Goal: Information Seeking & Learning: Learn about a topic

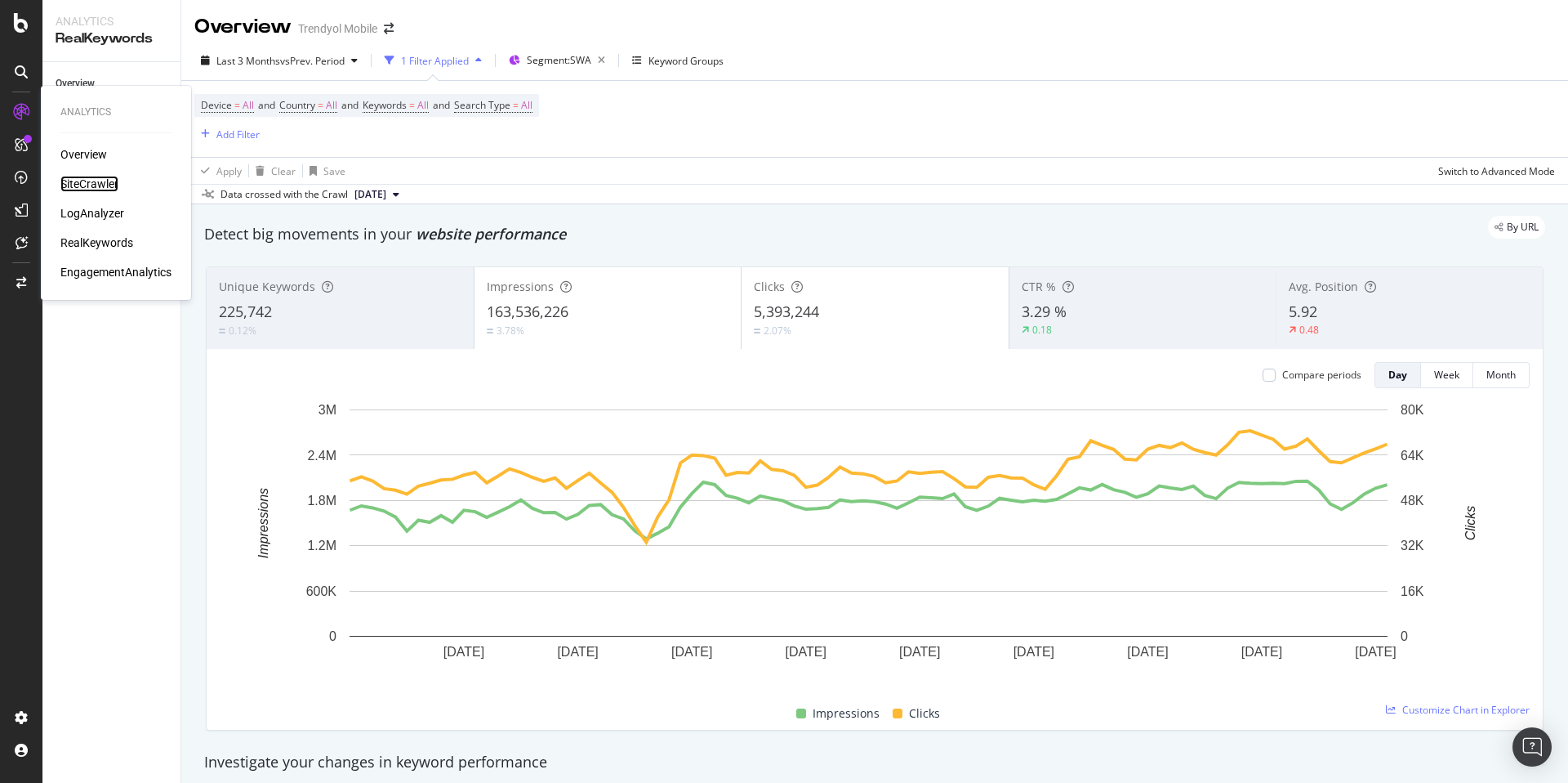
click at [106, 180] on div "SiteCrawler" at bounding box center [90, 184] width 58 height 16
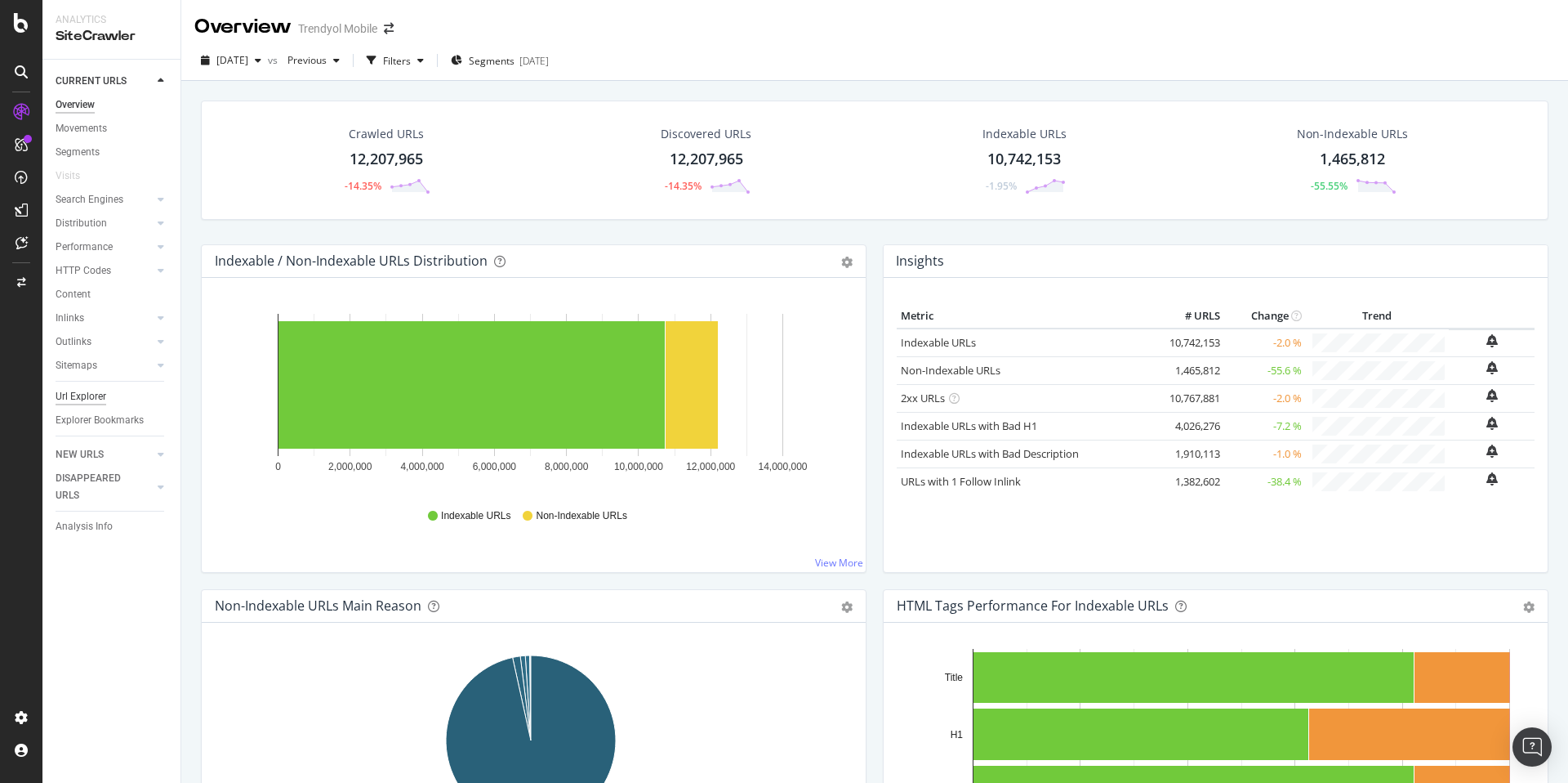
click at [92, 398] on div "Url Explorer" at bounding box center [80, 396] width 50 height 17
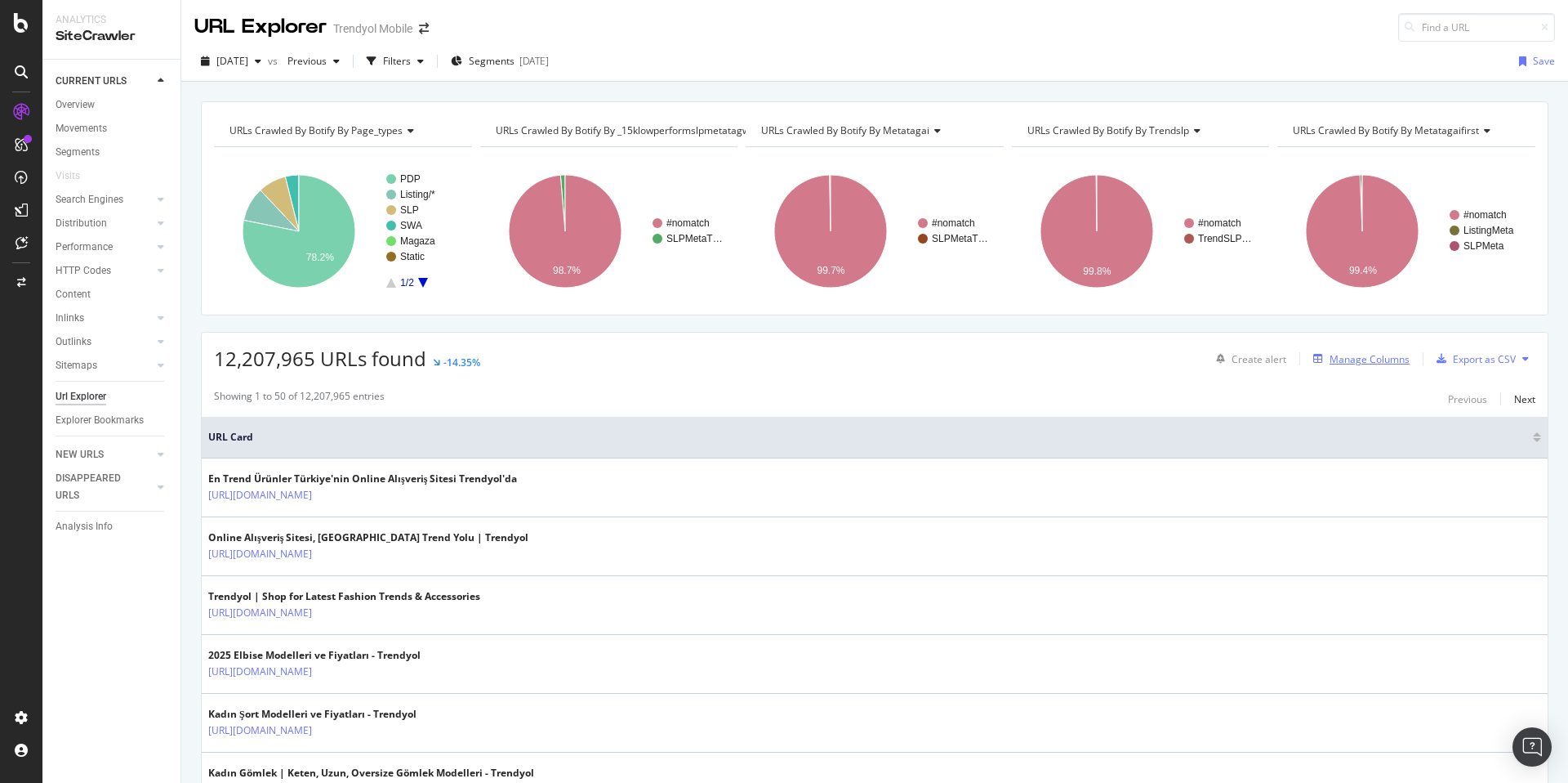
click at [1353, 357] on div "Manage Columns" at bounding box center [1370, 359] width 80 height 14
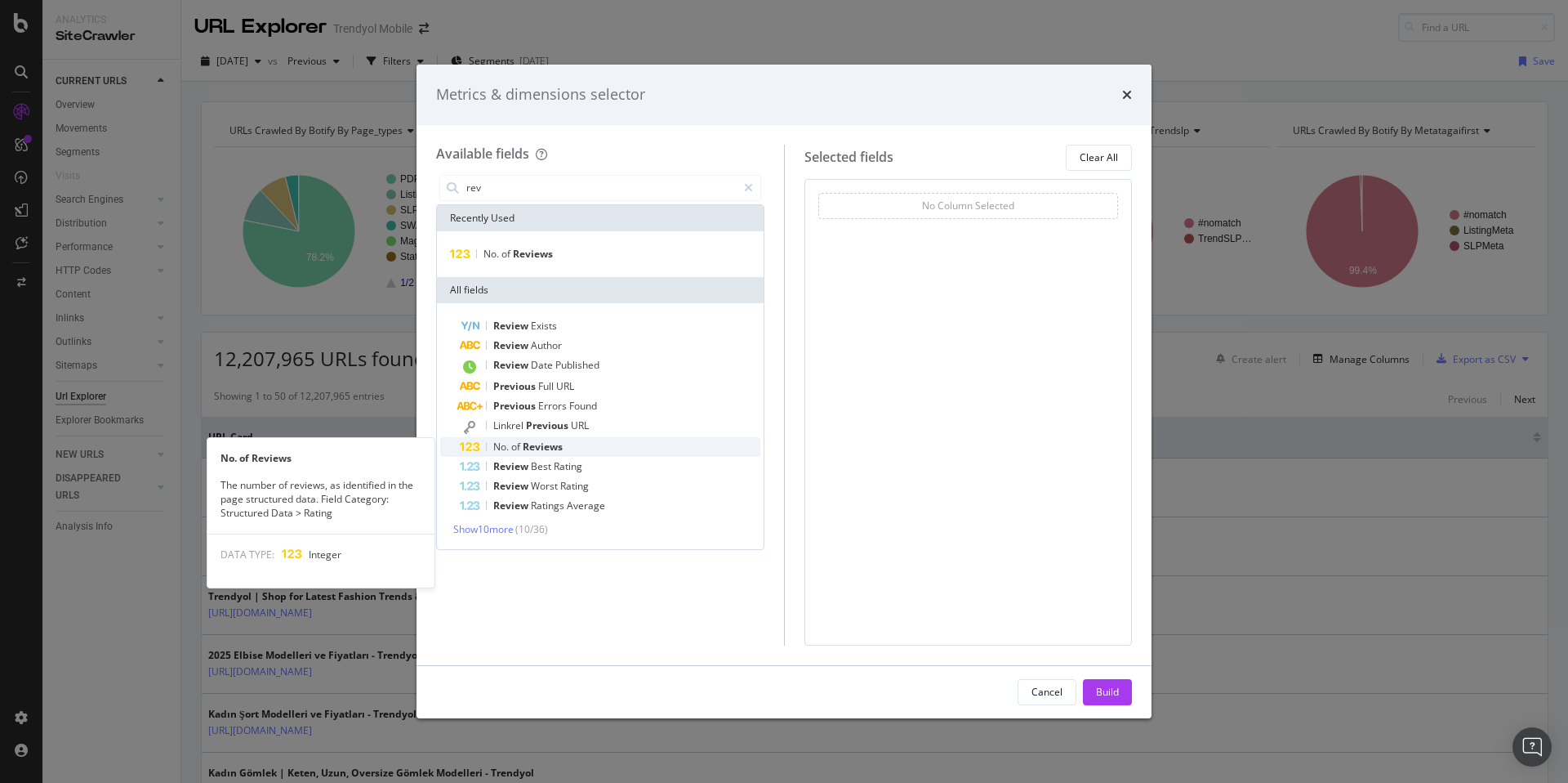
type input "rev"
click at [601, 443] on div "No. of Reviews" at bounding box center [610, 447] width 300 height 20
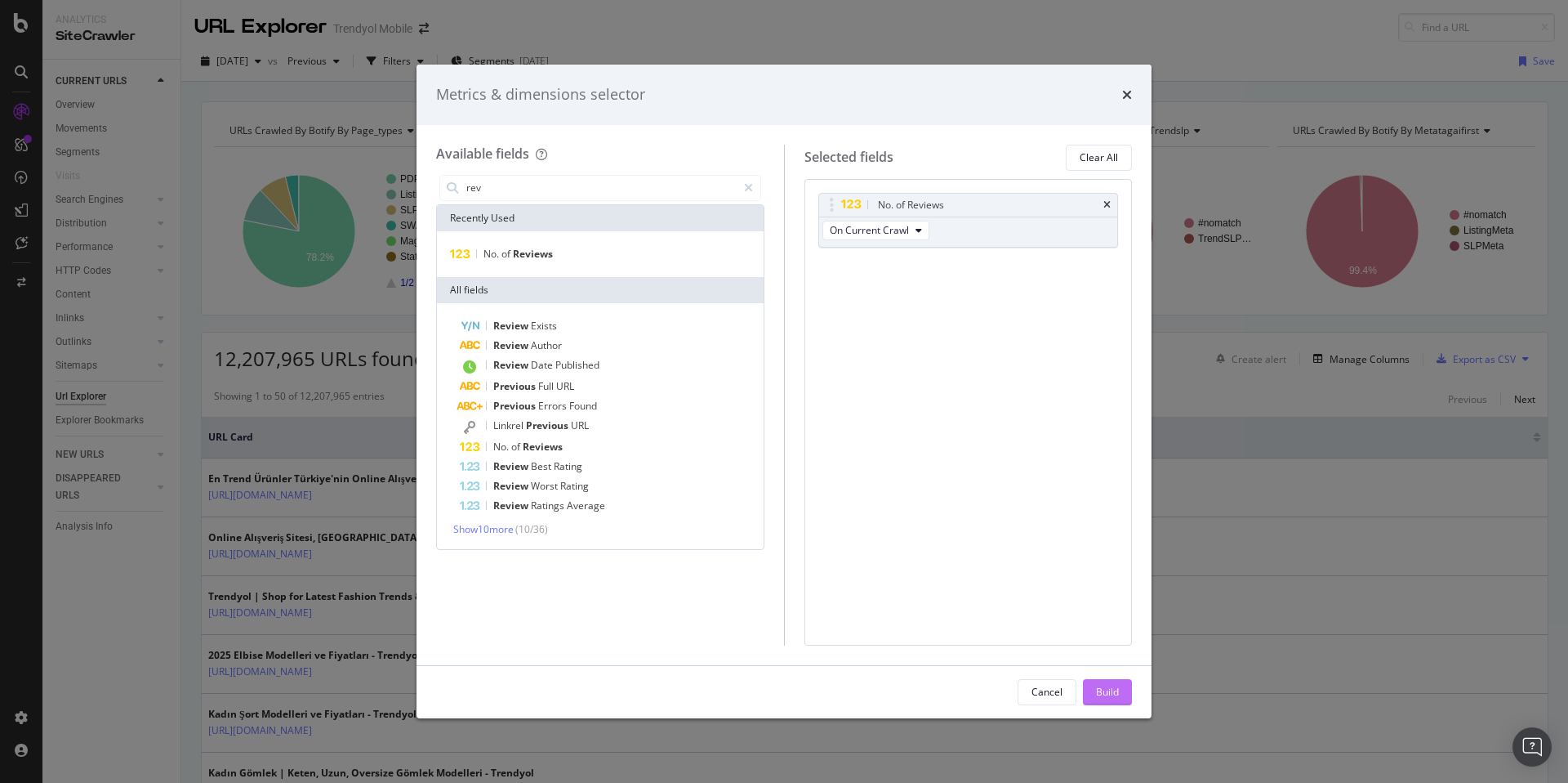
click at [1104, 699] on div "Build" at bounding box center [1107, 692] width 23 height 25
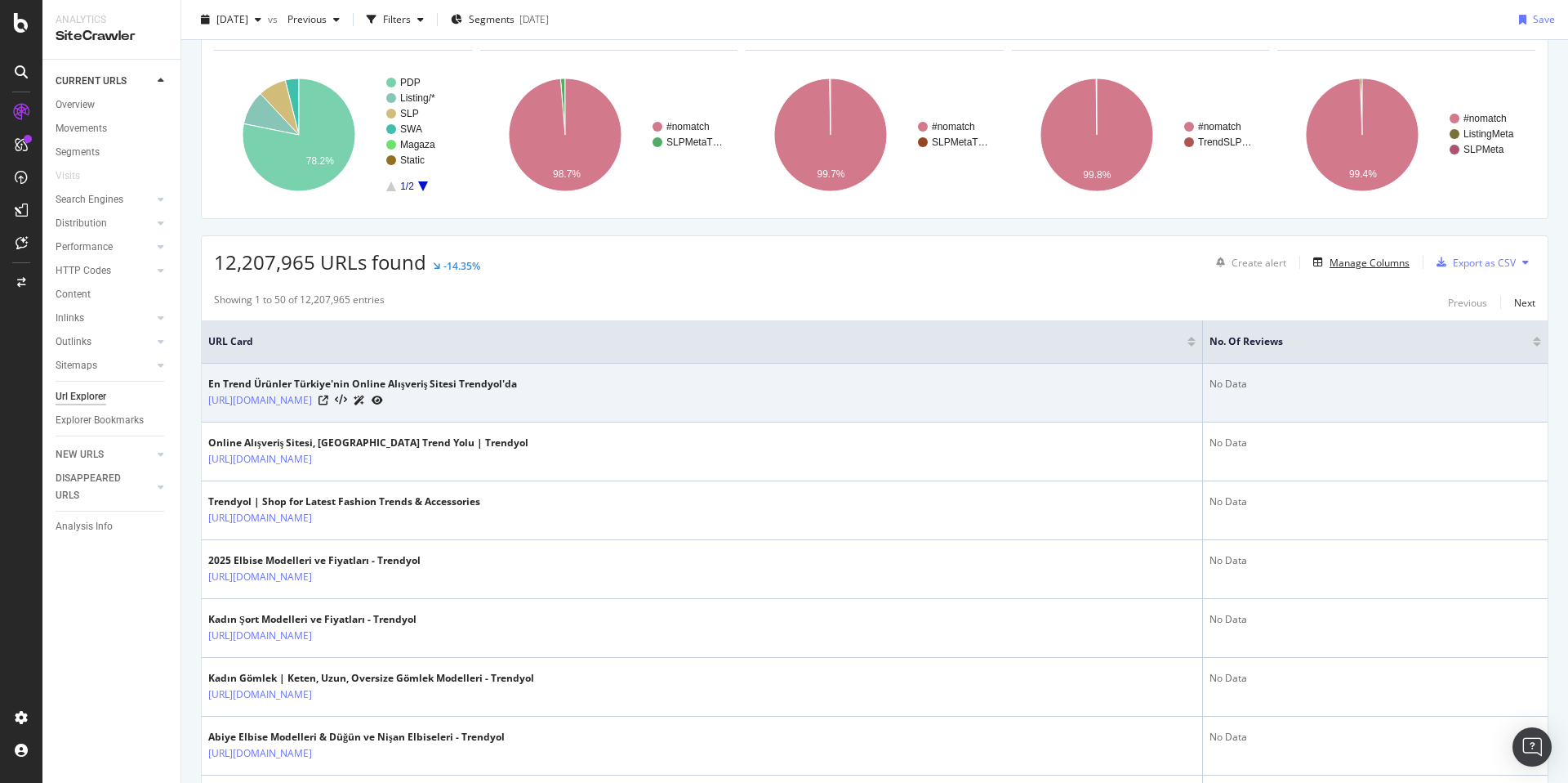
scroll to position [107, 0]
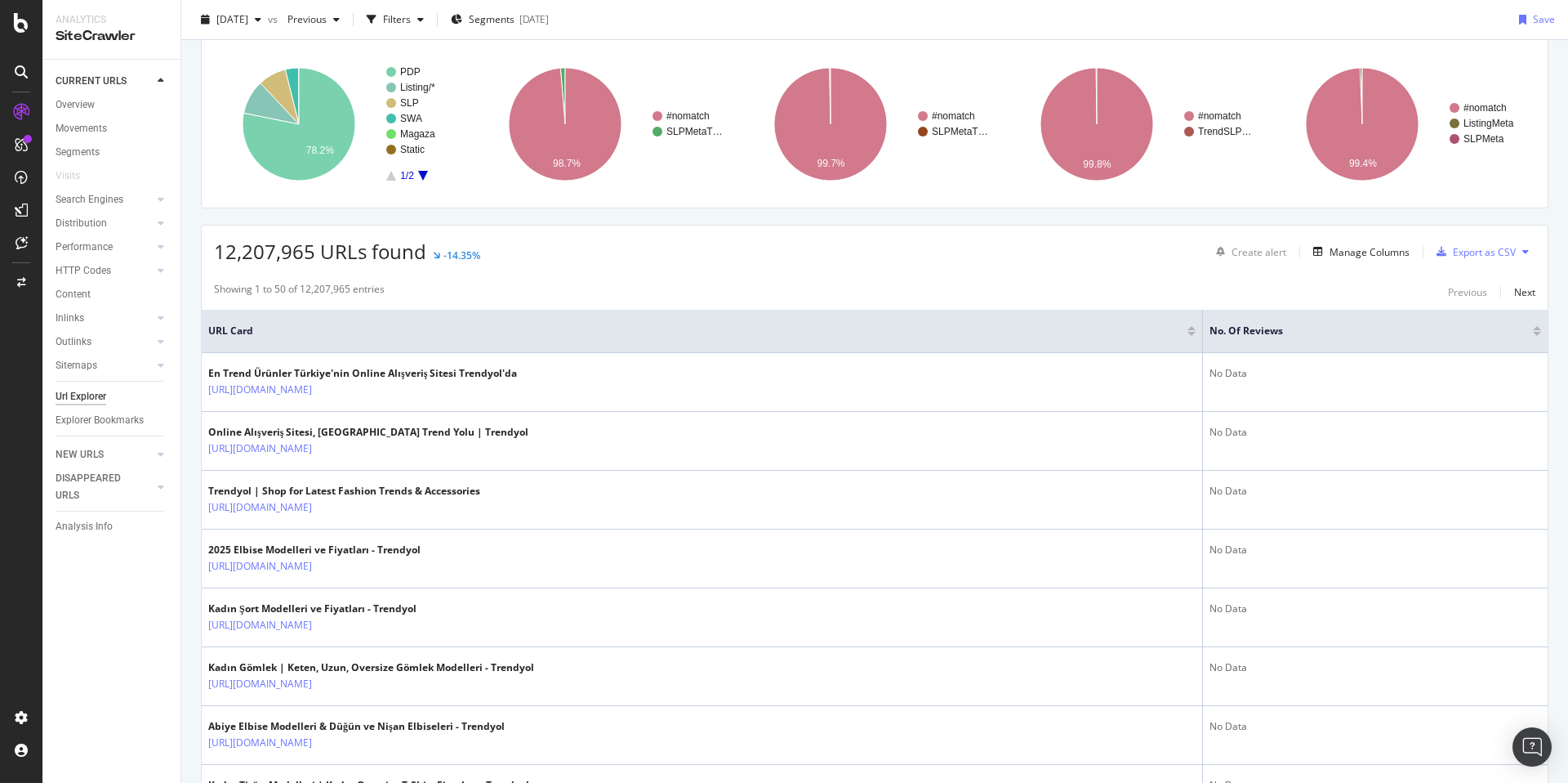
click at [1533, 333] on div at bounding box center [1537, 333] width 9 height 4
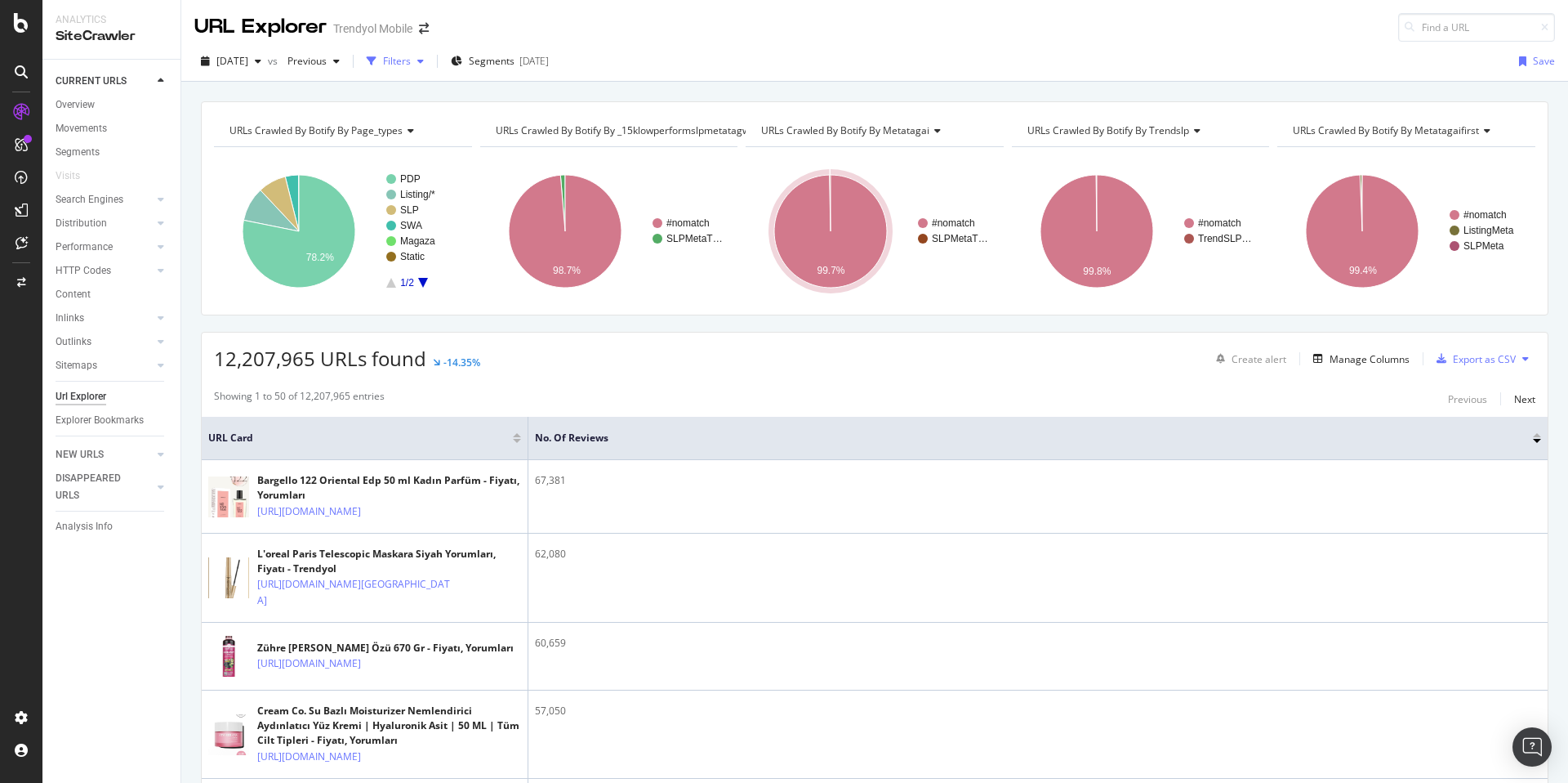
click at [383, 72] on div "button" at bounding box center [371, 61] width 23 height 23
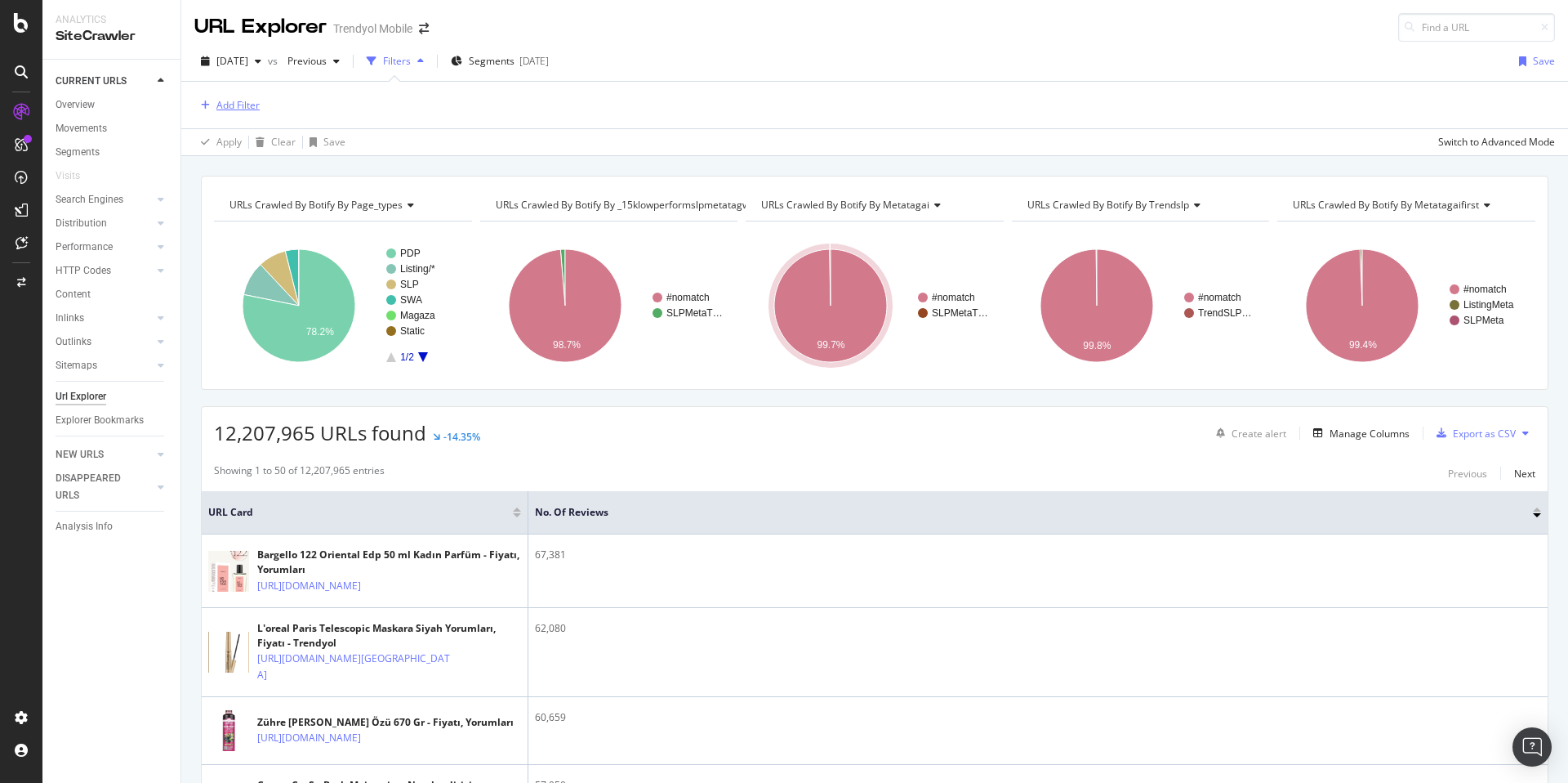
click at [252, 113] on div "Add Filter" at bounding box center [227, 105] width 66 height 18
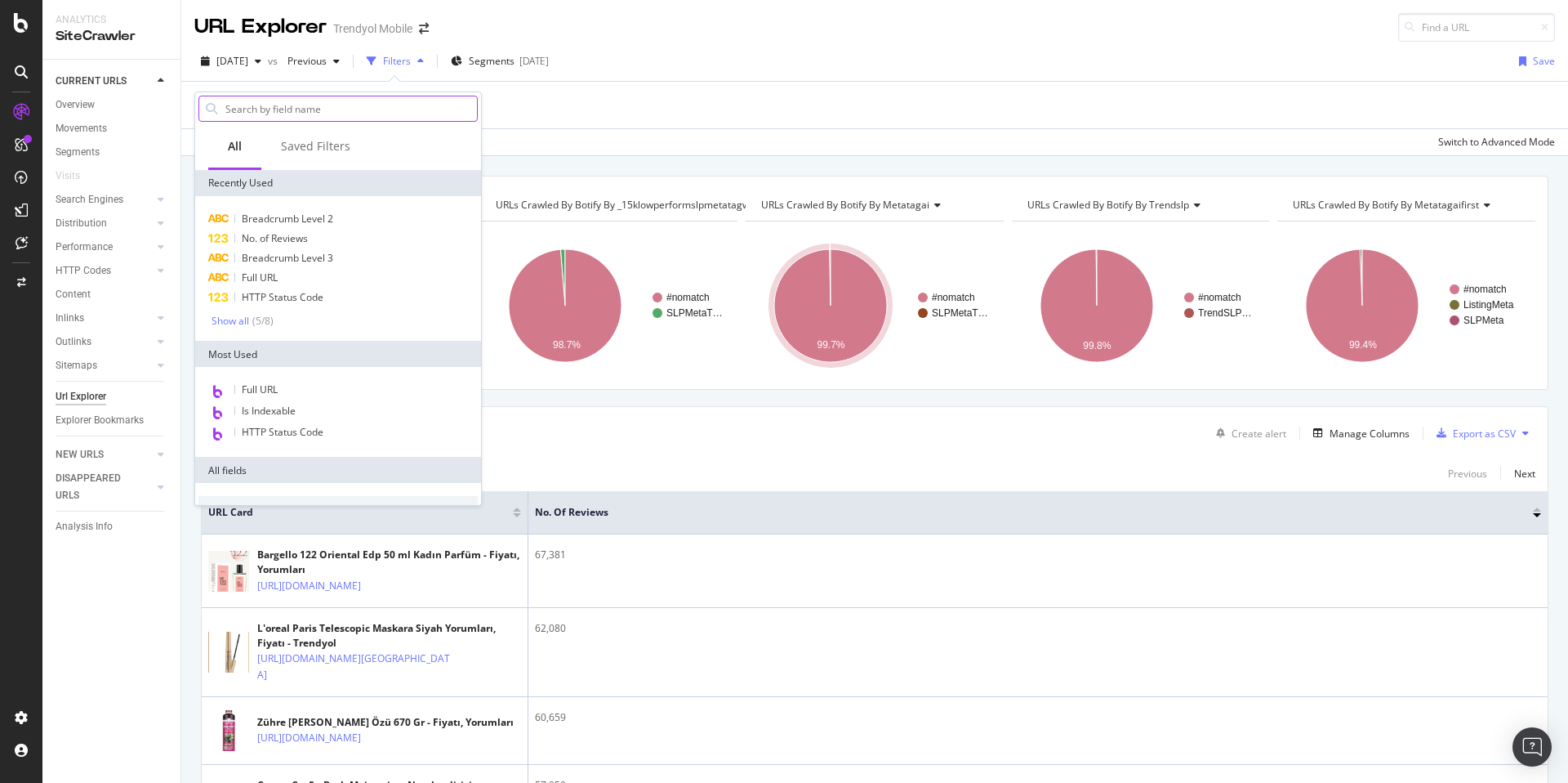
click at [300, 118] on input "text" at bounding box center [350, 108] width 254 height 25
type input "m"
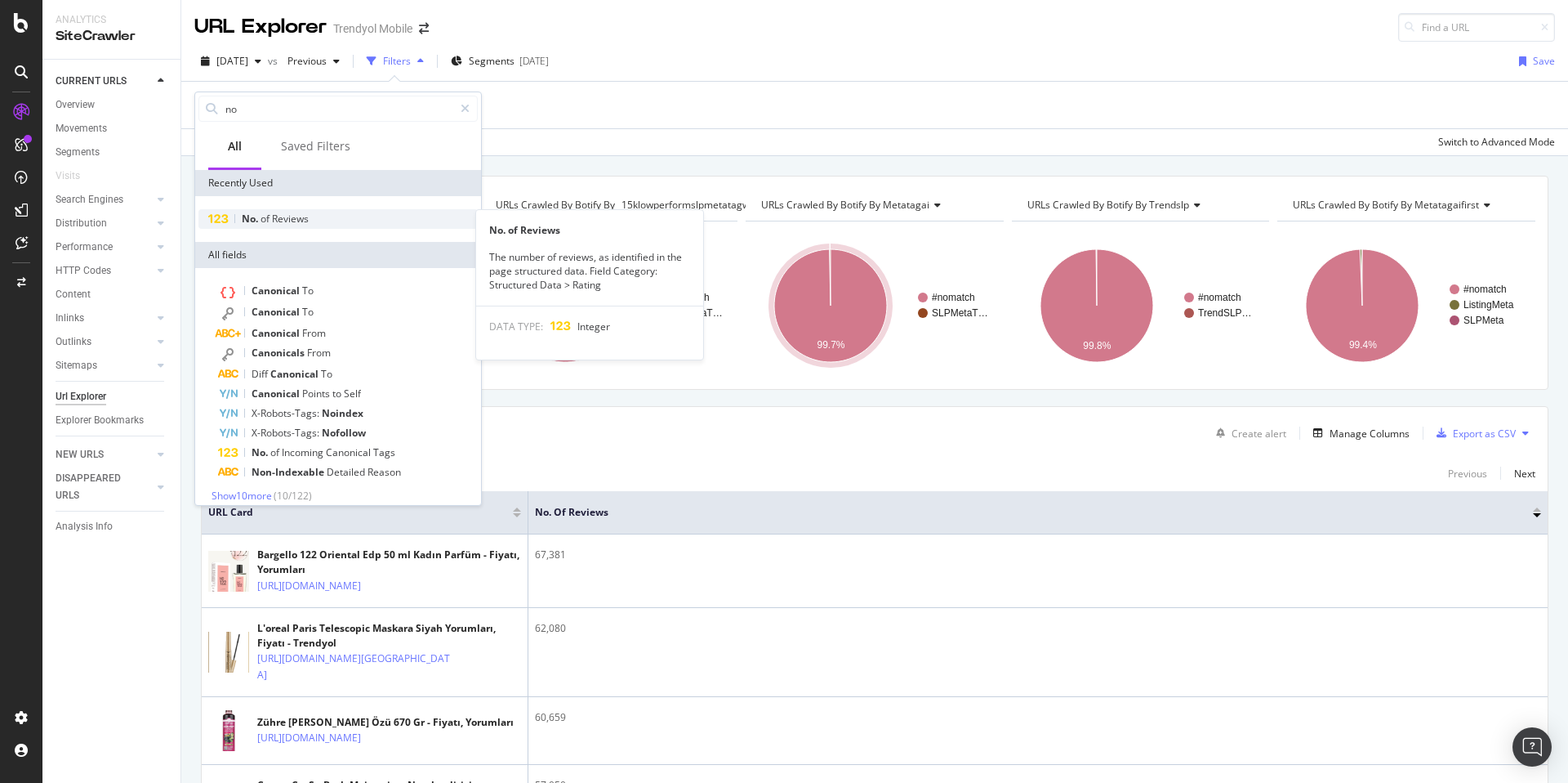
type input "no"
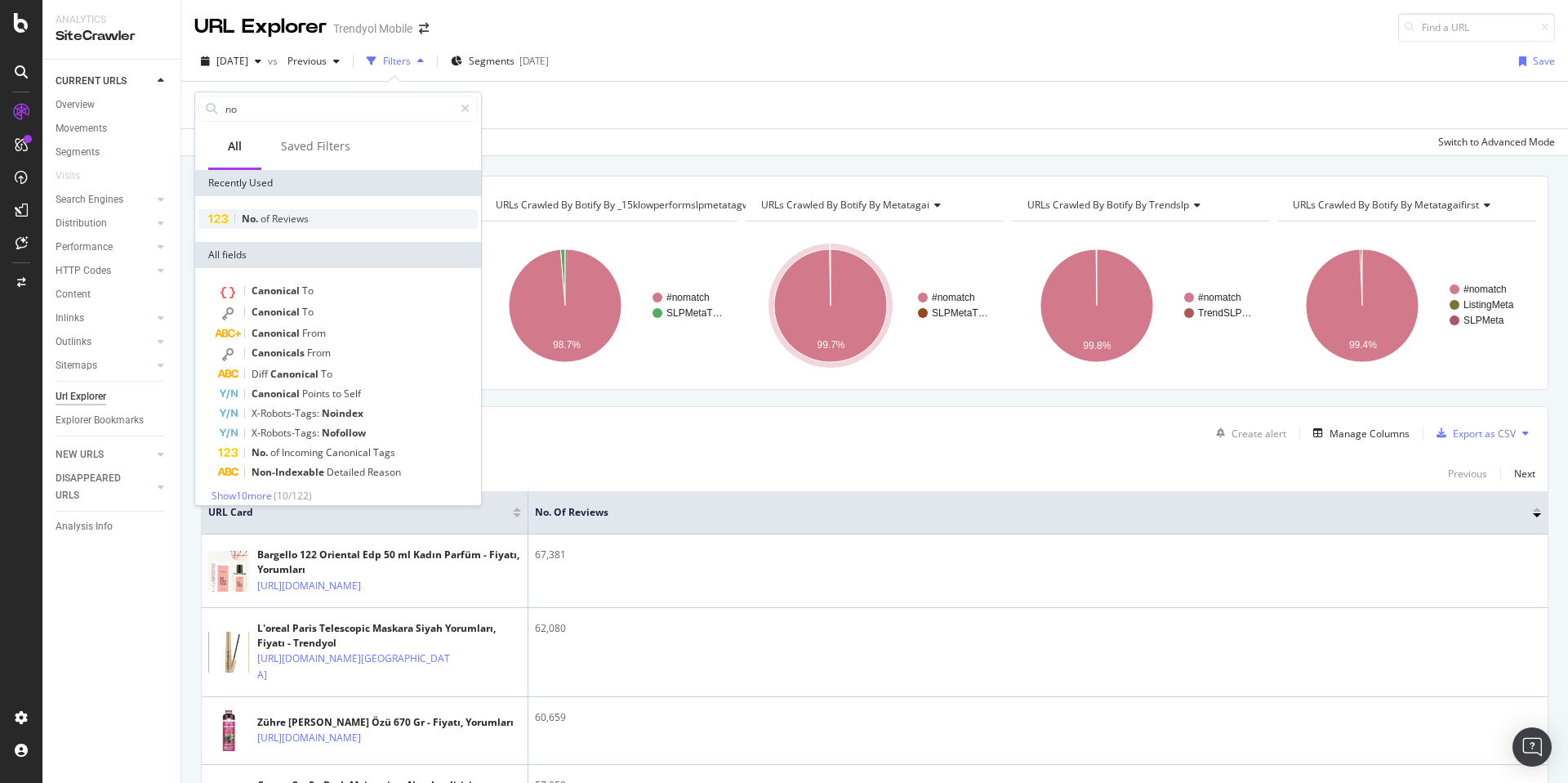
click at [304, 222] on span "Reviews" at bounding box center [290, 219] width 37 height 14
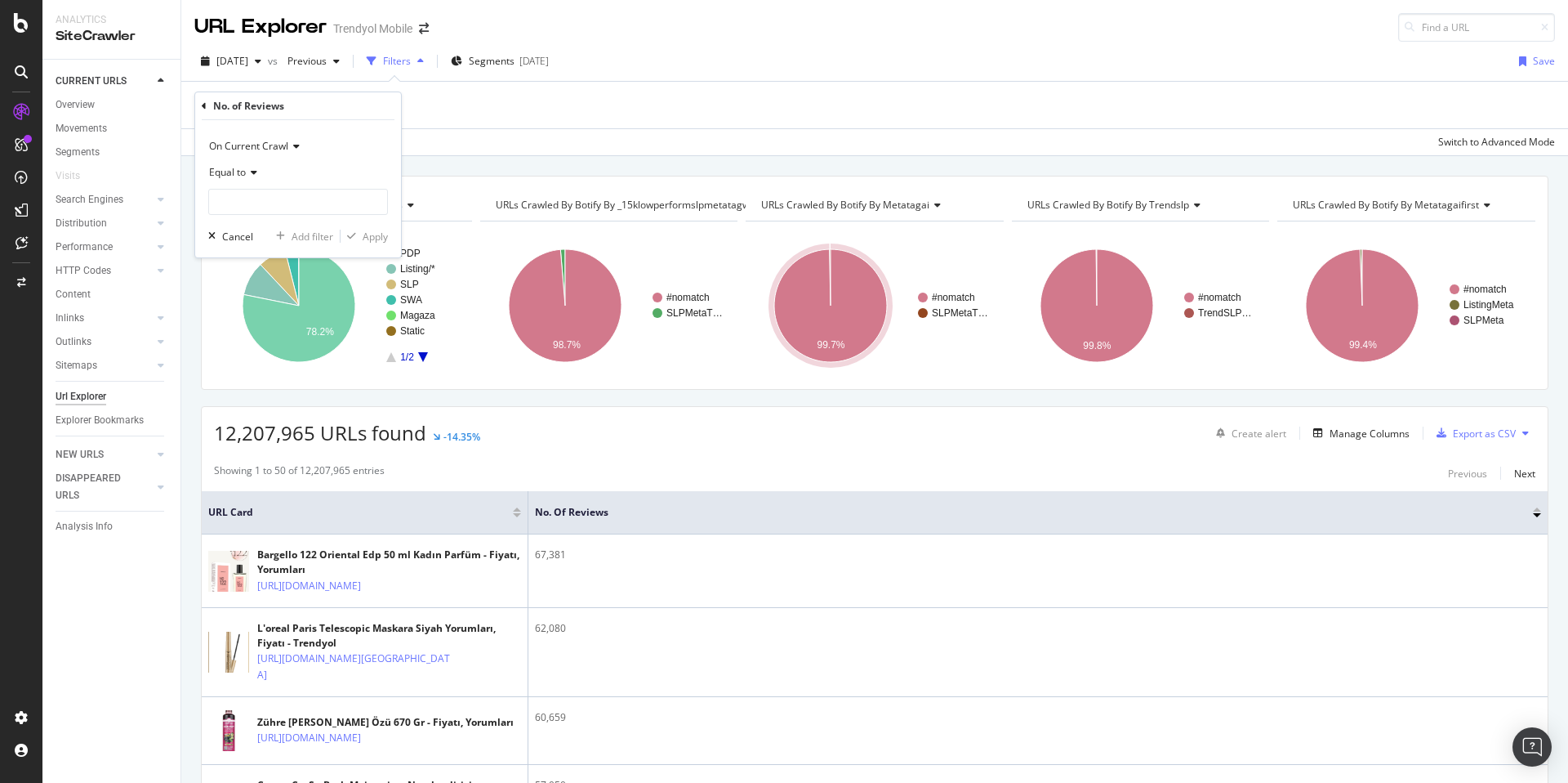
click at [239, 168] on span "Equal to" at bounding box center [227, 172] width 37 height 14
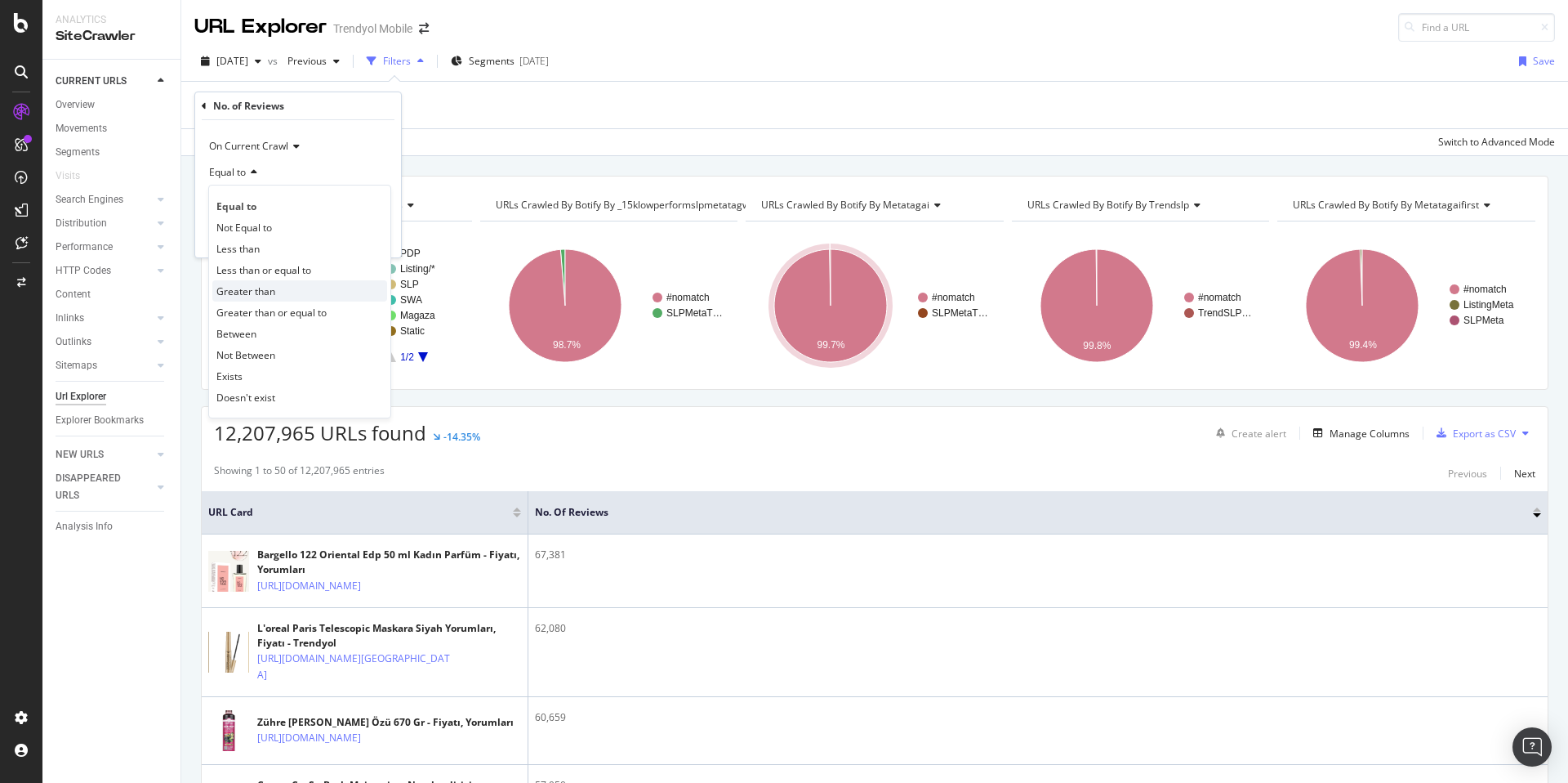
click at [274, 295] on span "Greater than" at bounding box center [246, 291] width 59 height 14
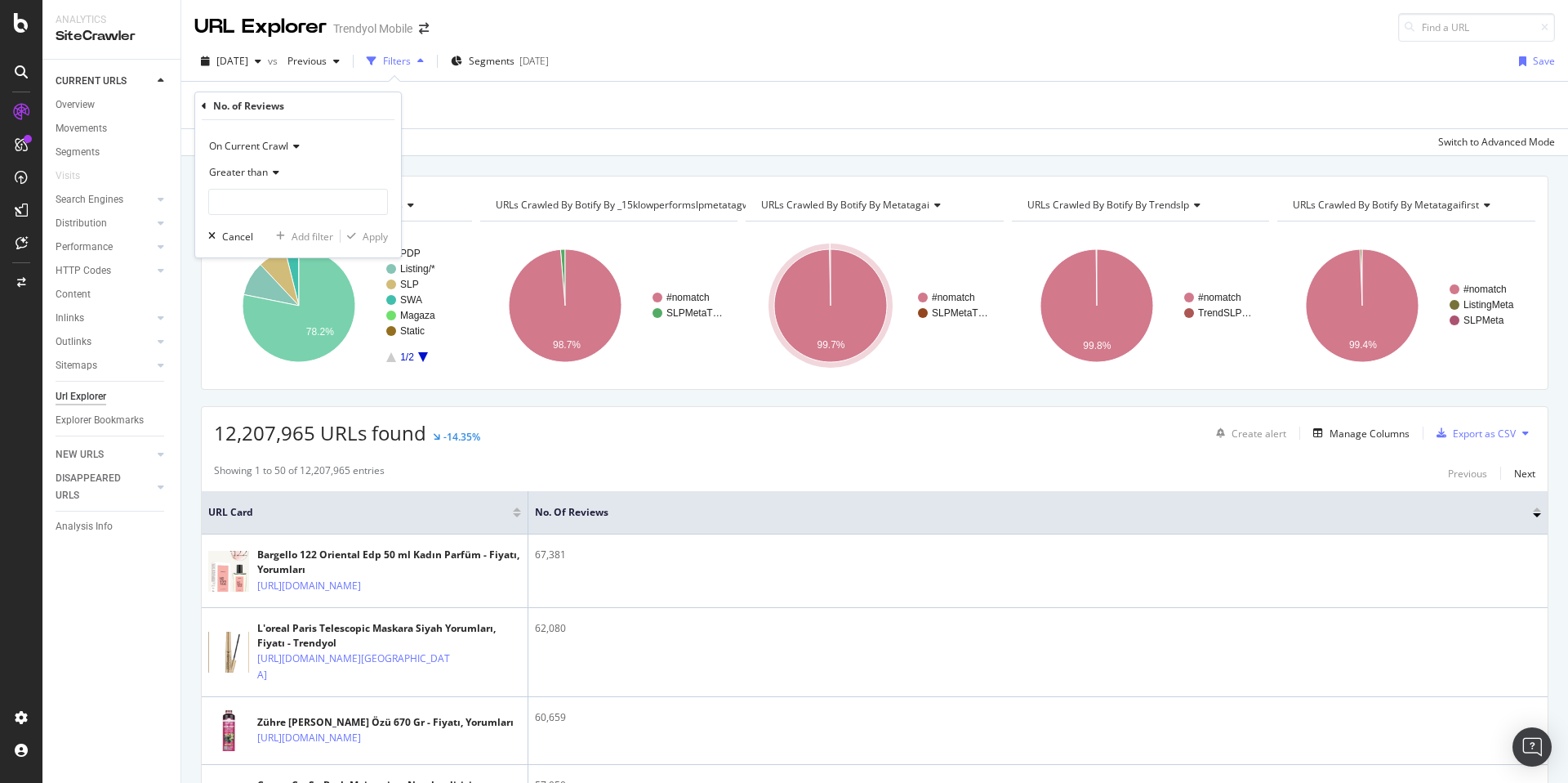
click at [254, 215] on div "On Current Crawl Greater than Cancel Add filter Apply" at bounding box center [298, 189] width 206 height 137
click at [255, 211] on input "number" at bounding box center [298, 202] width 179 height 26
type input "500"
click at [370, 242] on div "Apply" at bounding box center [376, 237] width 26 height 14
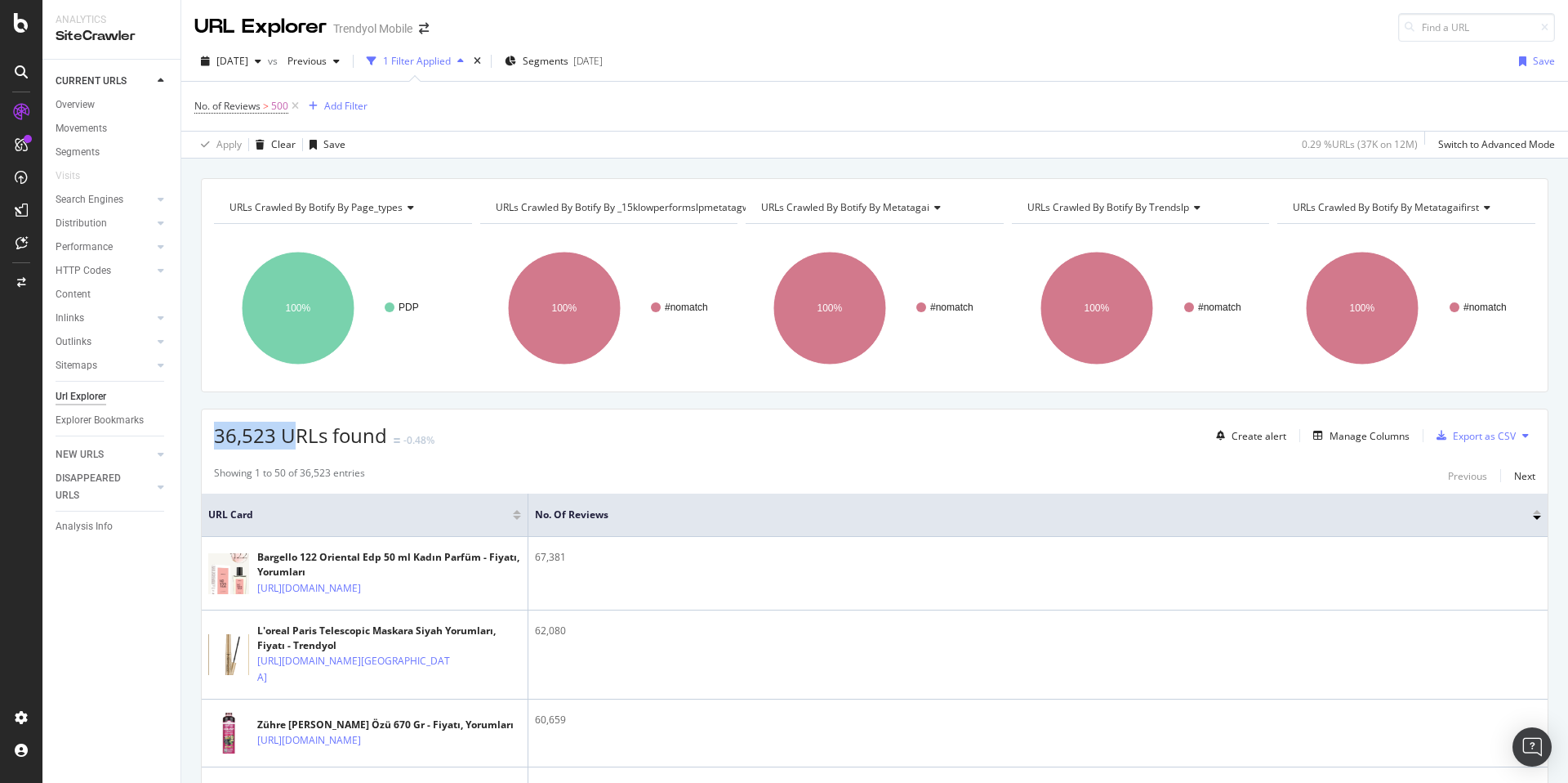
drag, startPoint x: 207, startPoint y: 436, endPoint x: 290, endPoint y: 435, distance: 83.0
click at [290, 435] on div "36,523 URLs found -0.48% Create alert Manage Columns Export as CSV" at bounding box center [874, 429] width 1346 height 40
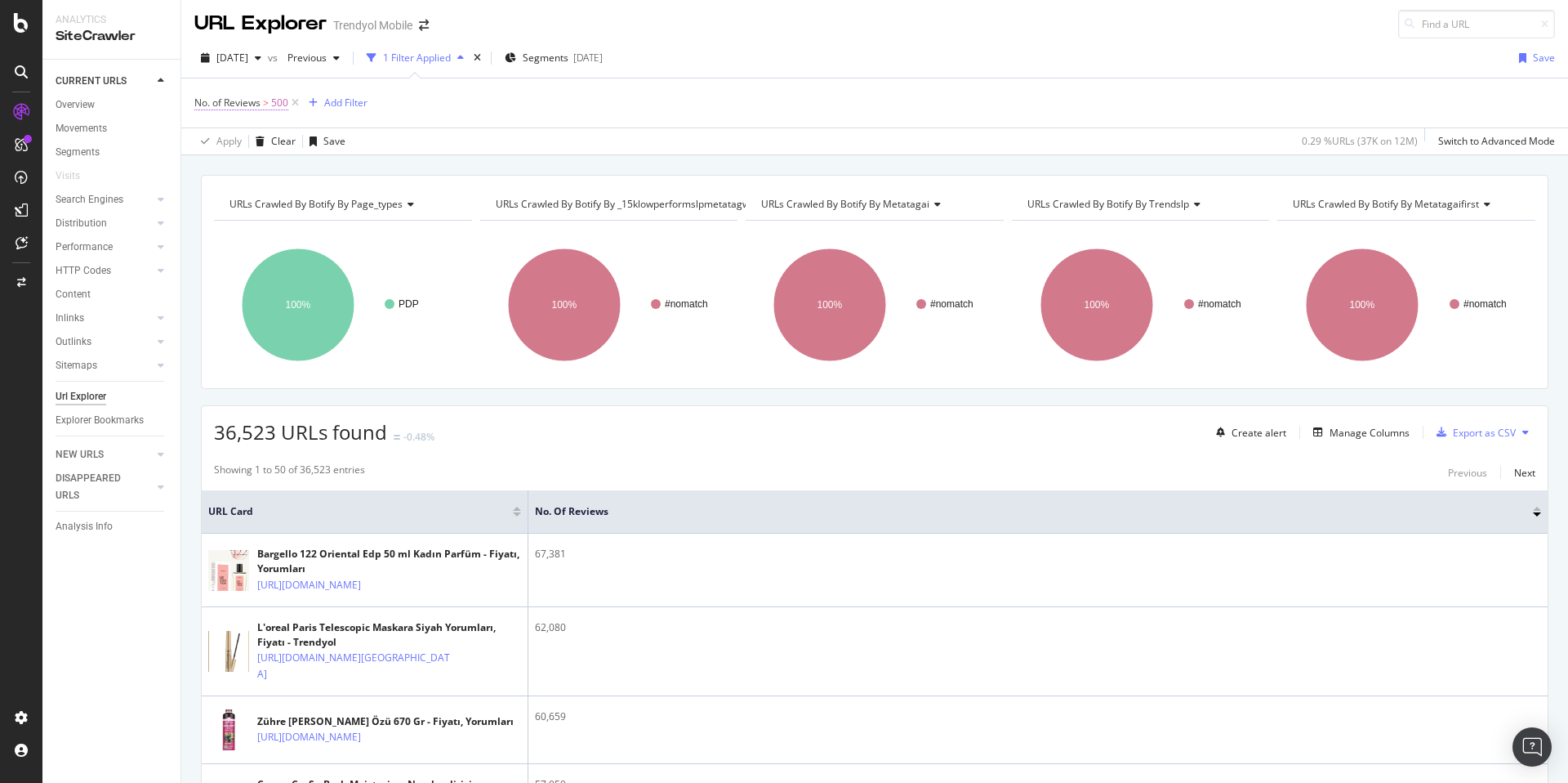
click at [235, 101] on span "No. of Reviews" at bounding box center [227, 102] width 66 height 14
click at [673, 120] on div "No. of Reviews > 500 Add Filter" at bounding box center [875, 102] width 1361 height 49
click at [227, 111] on span "No. of Reviews > 500" at bounding box center [248, 102] width 108 height 23
click at [229, 108] on span "No. of Reviews" at bounding box center [227, 102] width 66 height 14
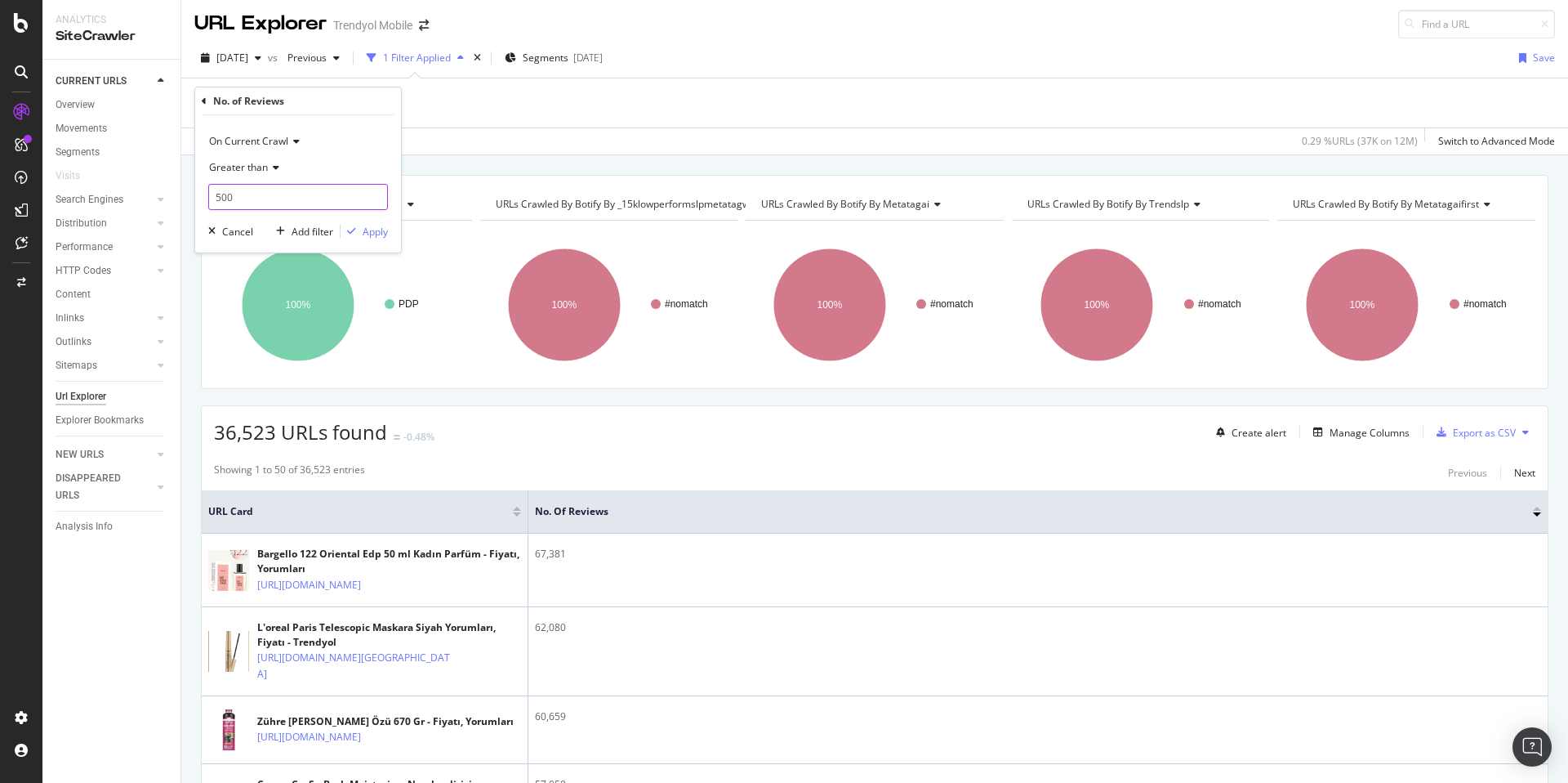
click at [245, 199] on input "500" at bounding box center [298, 196] width 179 height 26
click at [242, 169] on span "Greater than" at bounding box center [238, 167] width 59 height 14
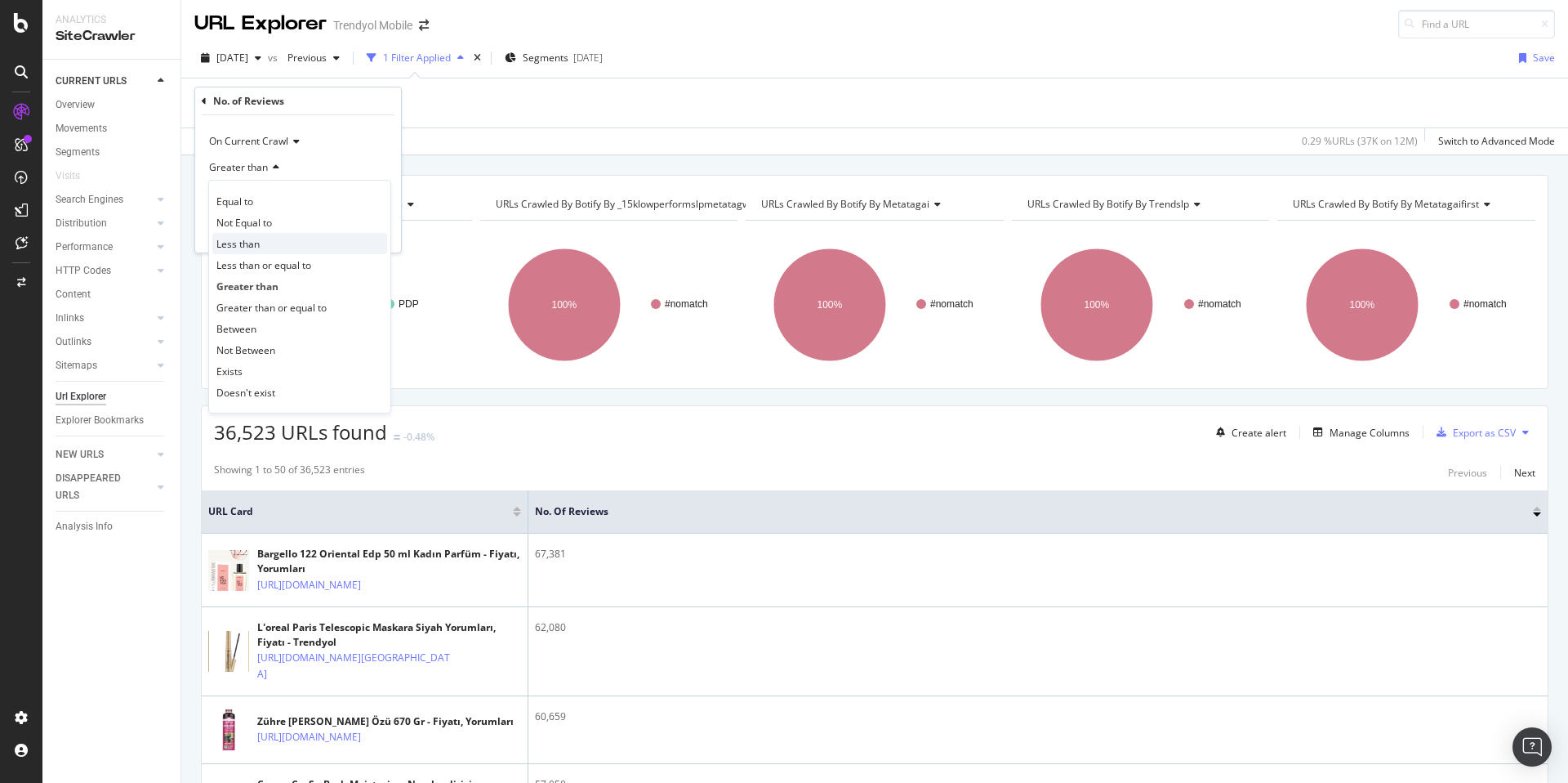
click at [270, 252] on div "Less than" at bounding box center [300, 243] width 175 height 21
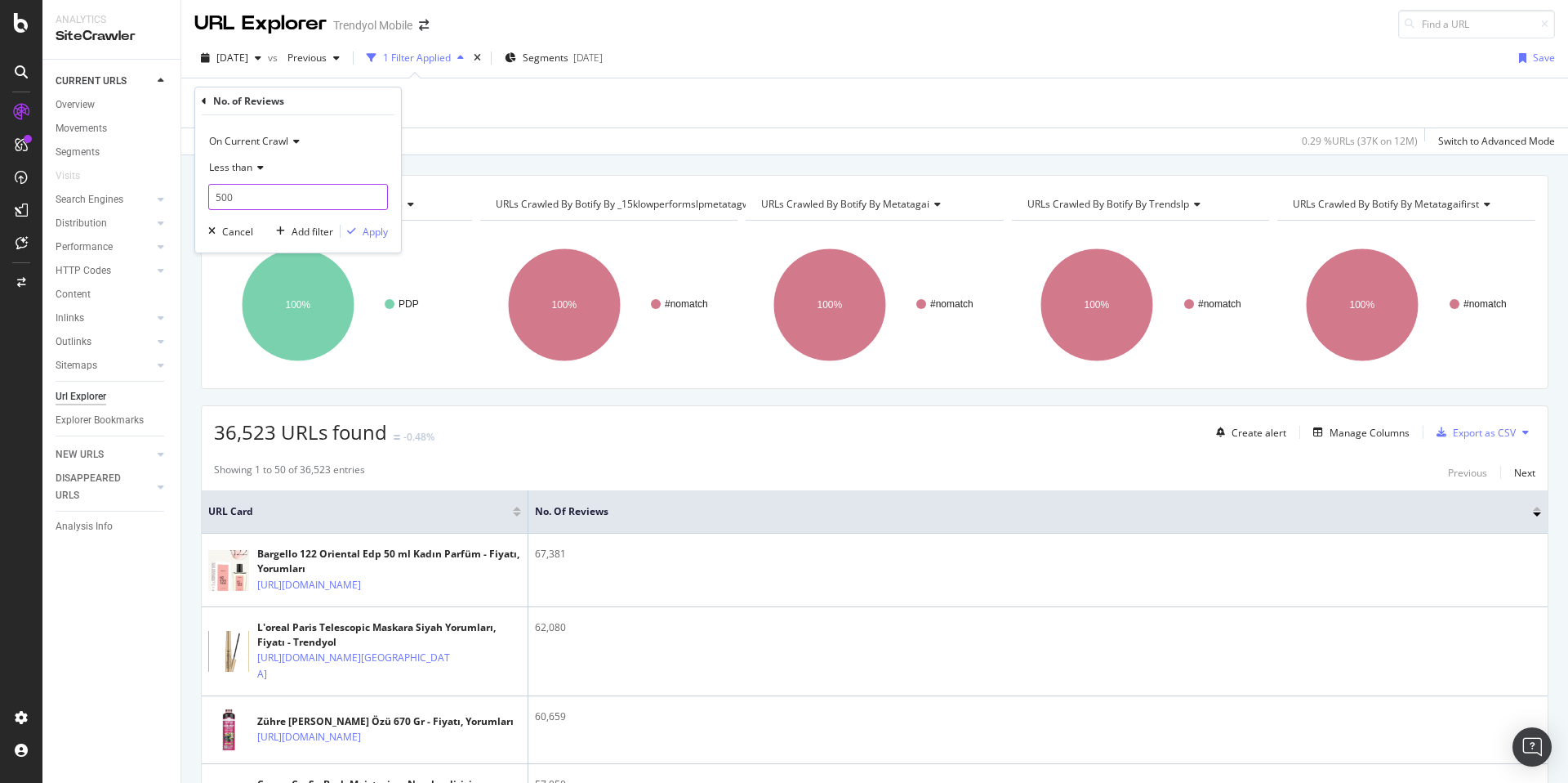
click at [261, 200] on input "500" at bounding box center [298, 196] width 179 height 26
click at [254, 174] on div "Less than" at bounding box center [298, 167] width 179 height 26
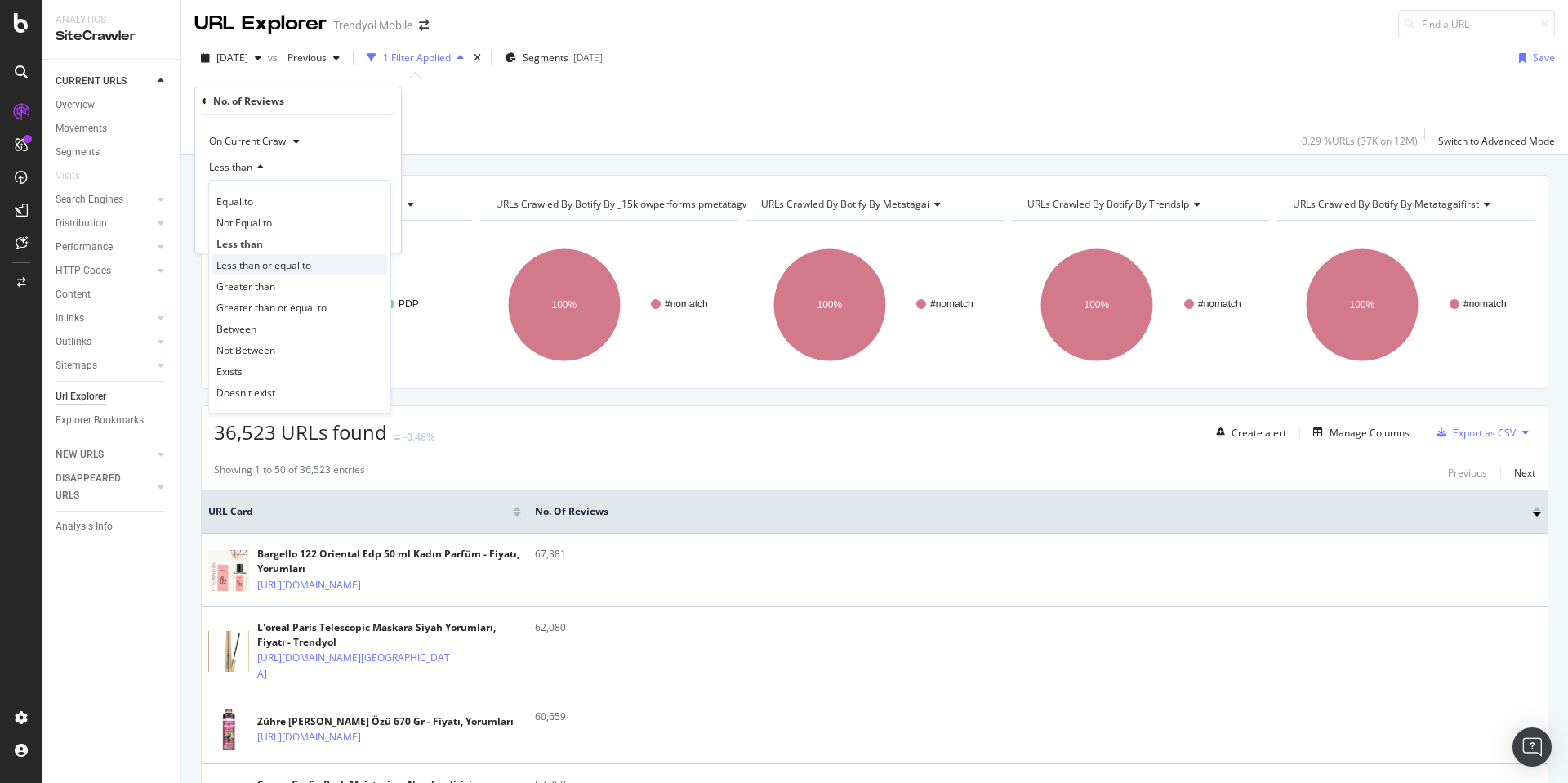
click at [292, 269] on span "Less than or equal to" at bounding box center [264, 265] width 95 height 14
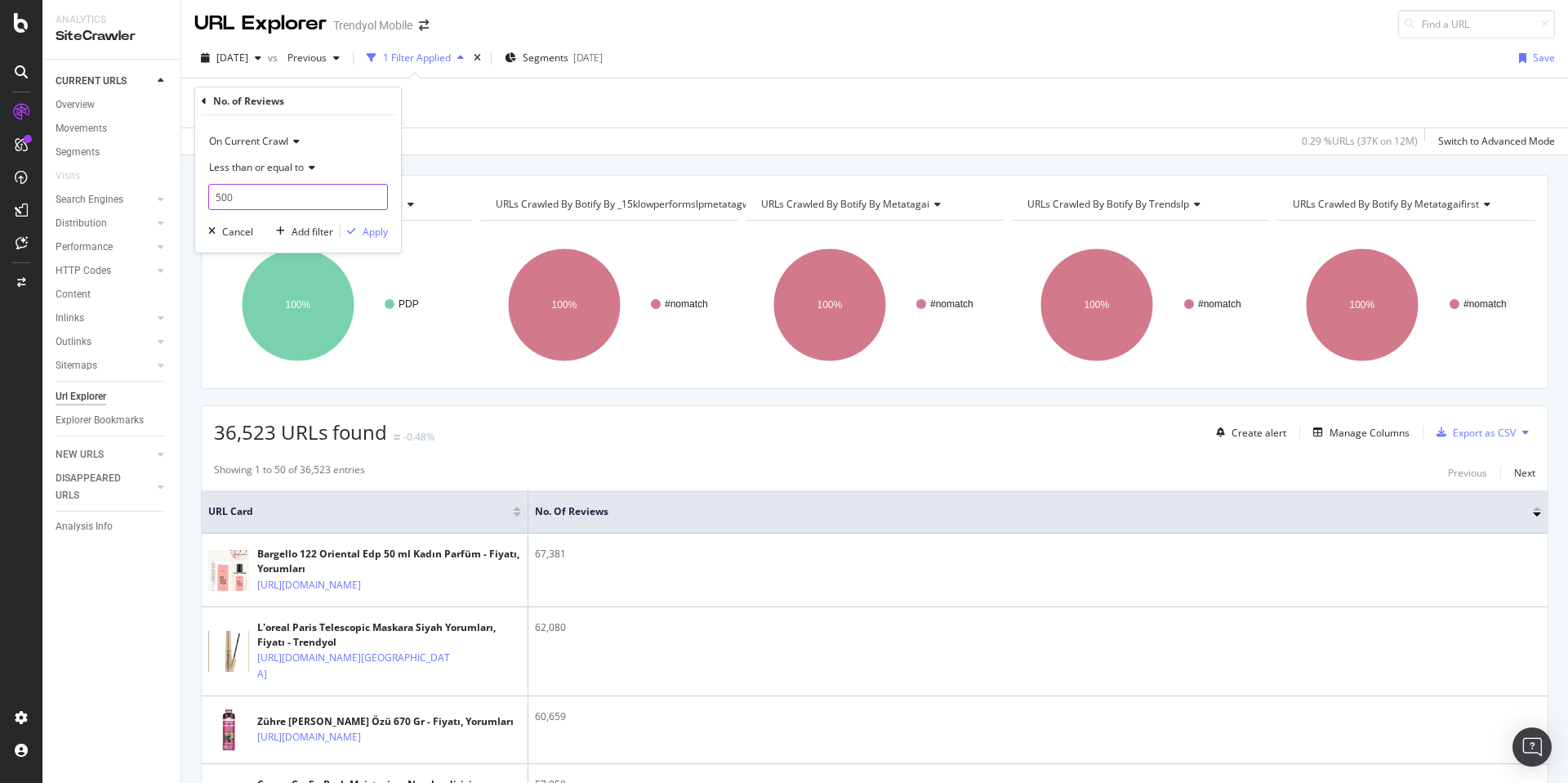
click at [273, 198] on input "500" at bounding box center [298, 196] width 179 height 26
type input "10"
click at [376, 240] on div "On Current Crawl Less than or equal to 10 Cancel Add filter Apply" at bounding box center [298, 184] width 206 height 137
drag, startPoint x: 376, startPoint y: 230, endPoint x: 560, endPoint y: 151, distance: 200.2
click at [377, 230] on div "Apply" at bounding box center [376, 231] width 26 height 14
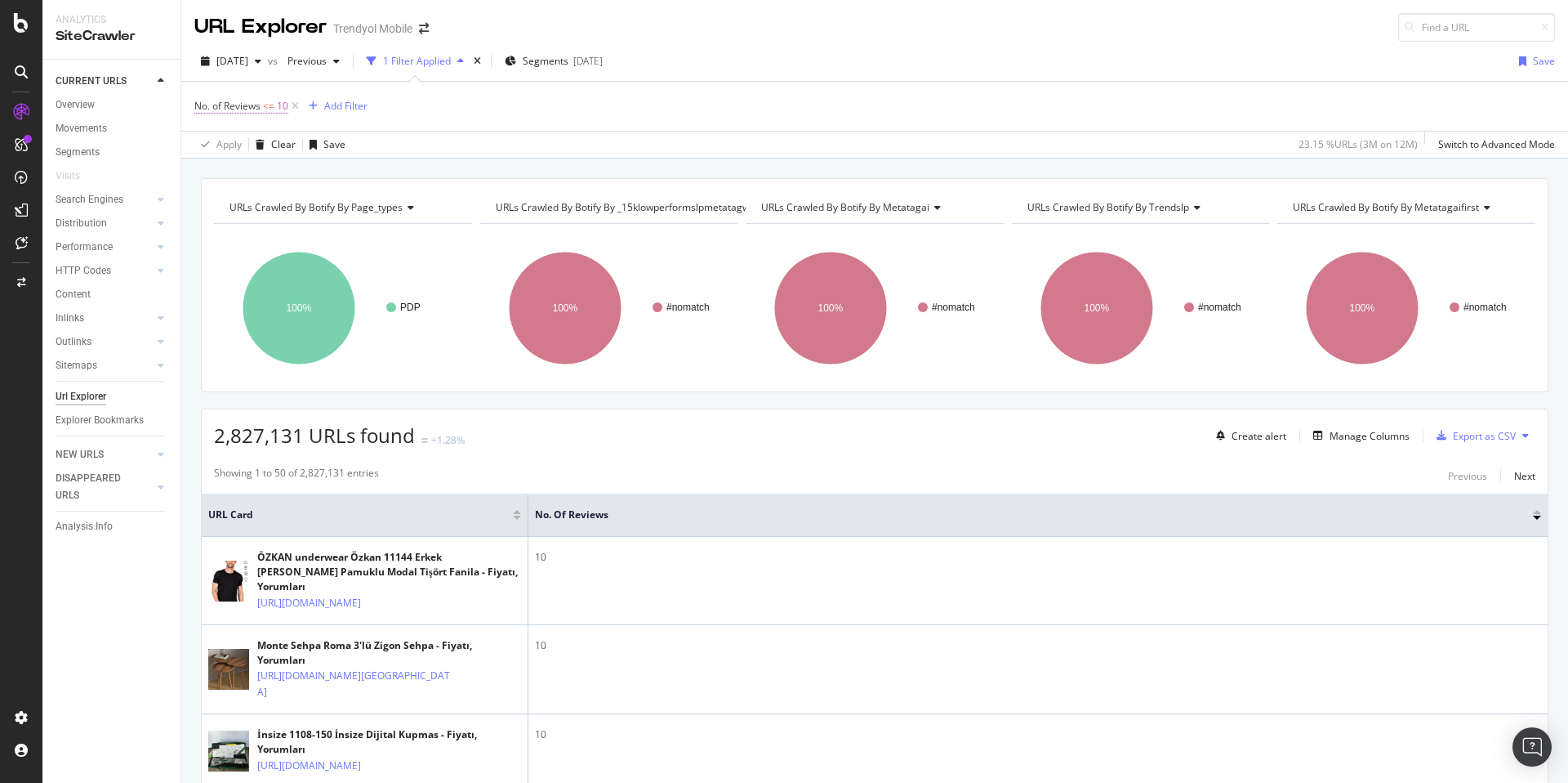
click at [258, 108] on span "No. of Reviews" at bounding box center [227, 106] width 66 height 14
click at [257, 194] on input "10" at bounding box center [298, 200] width 179 height 26
type input "1"
type input "250"
click at [252, 170] on span "Less than or equal to" at bounding box center [256, 170] width 95 height 14
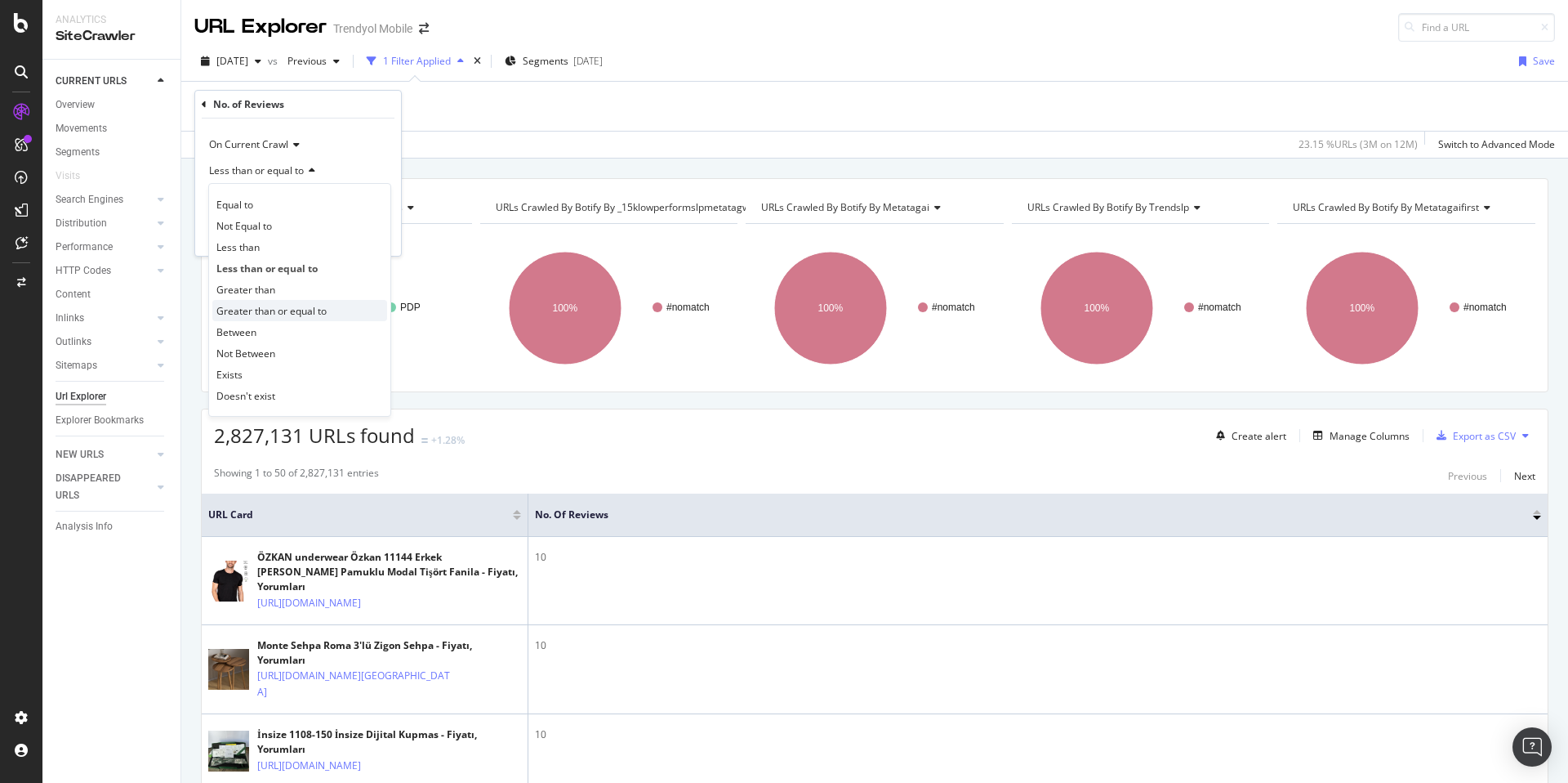
click at [299, 309] on span "Greater than or equal to" at bounding box center [271, 311] width 110 height 14
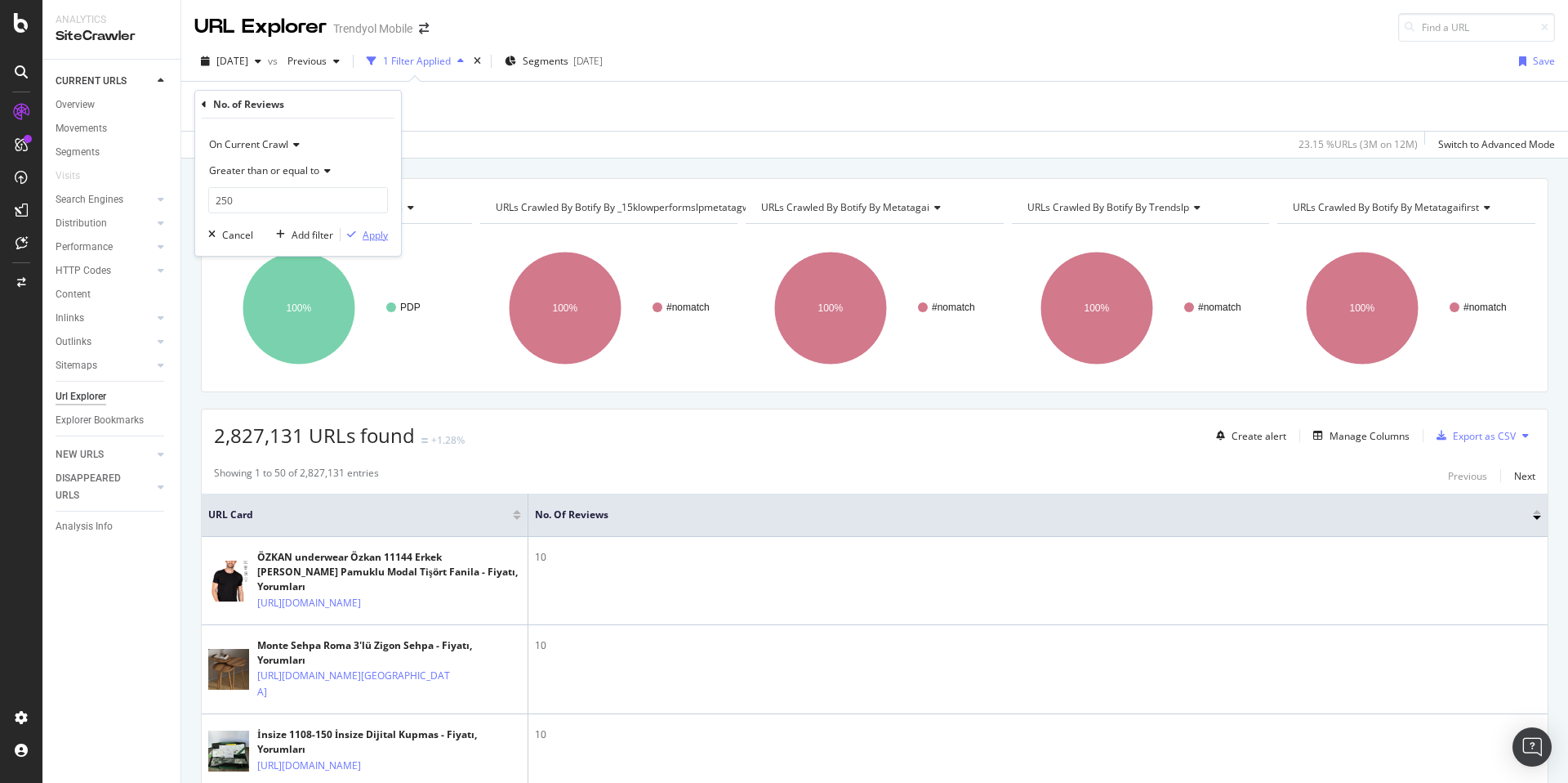
click at [380, 237] on div "Apply" at bounding box center [376, 235] width 26 height 14
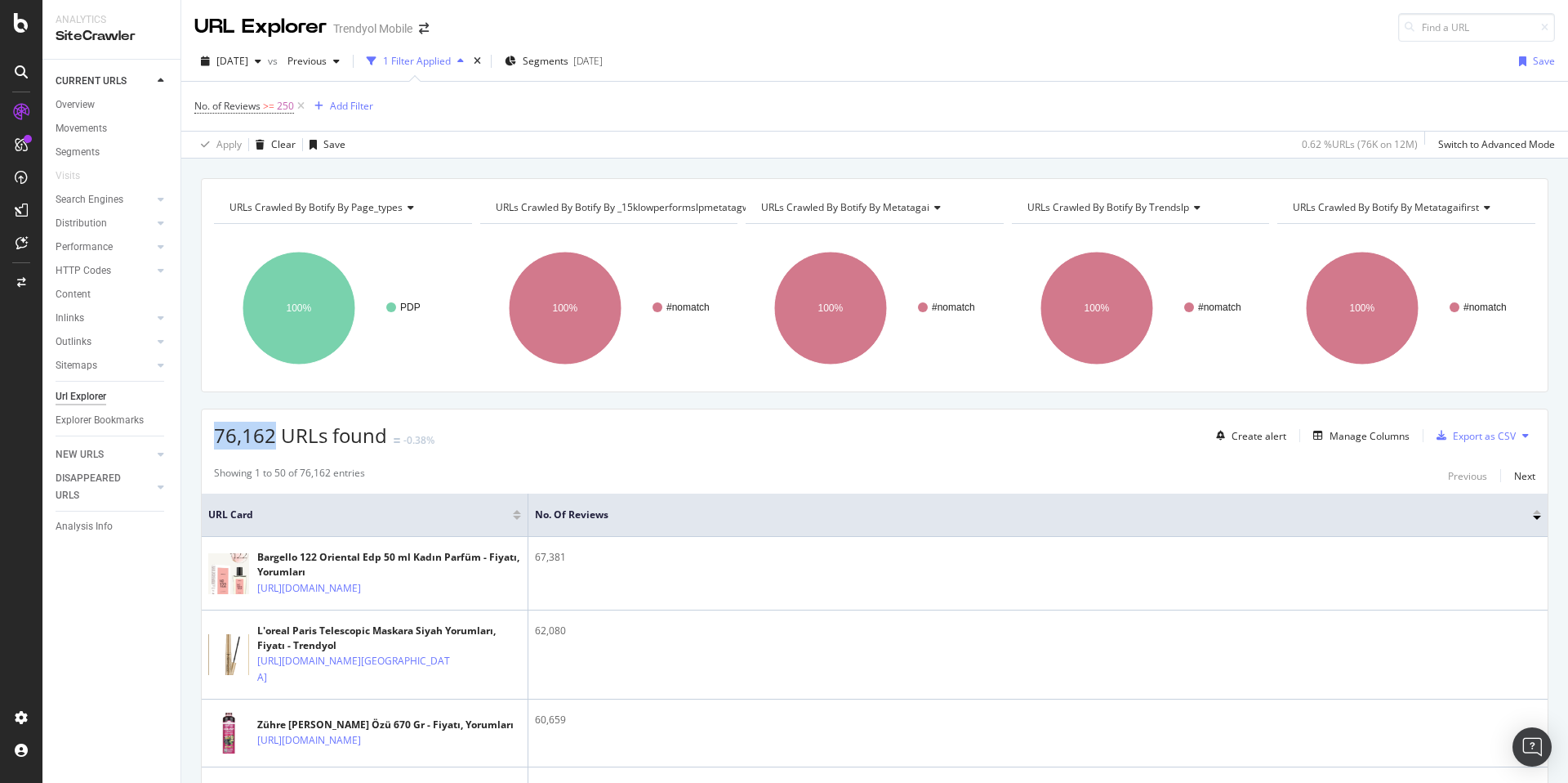
drag, startPoint x: 213, startPoint y: 429, endPoint x: 273, endPoint y: 435, distance: 60.3
click at [273, 435] on div "76,162 URLs found -0.38% Create alert Manage Columns Export as CSV" at bounding box center [874, 429] width 1346 height 40
click at [566, 165] on div "URLs Crawled By Botify By page_types Chart (by Value) Table Expand Export as CS…" at bounding box center [874, 178] width 1387 height 39
click at [237, 103] on span "No. of Reviews" at bounding box center [227, 106] width 66 height 14
click at [251, 201] on input "250" at bounding box center [298, 200] width 179 height 26
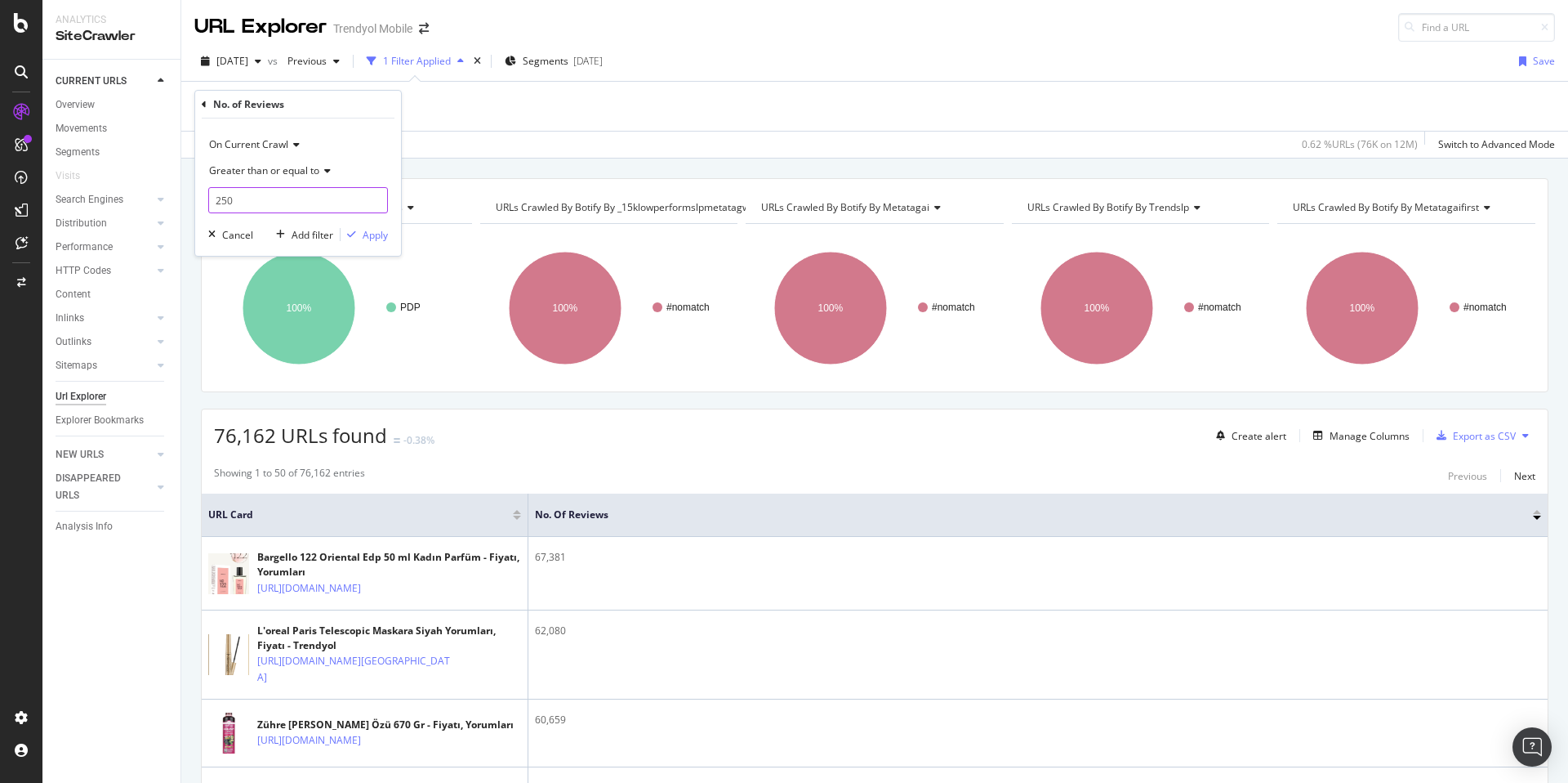
click at [251, 201] on input "250" at bounding box center [298, 200] width 179 height 26
type input "2"
type input "500"
click at [387, 232] on div "Apply" at bounding box center [376, 235] width 26 height 14
click at [1330, 441] on div "Manage Columns" at bounding box center [1370, 435] width 80 height 14
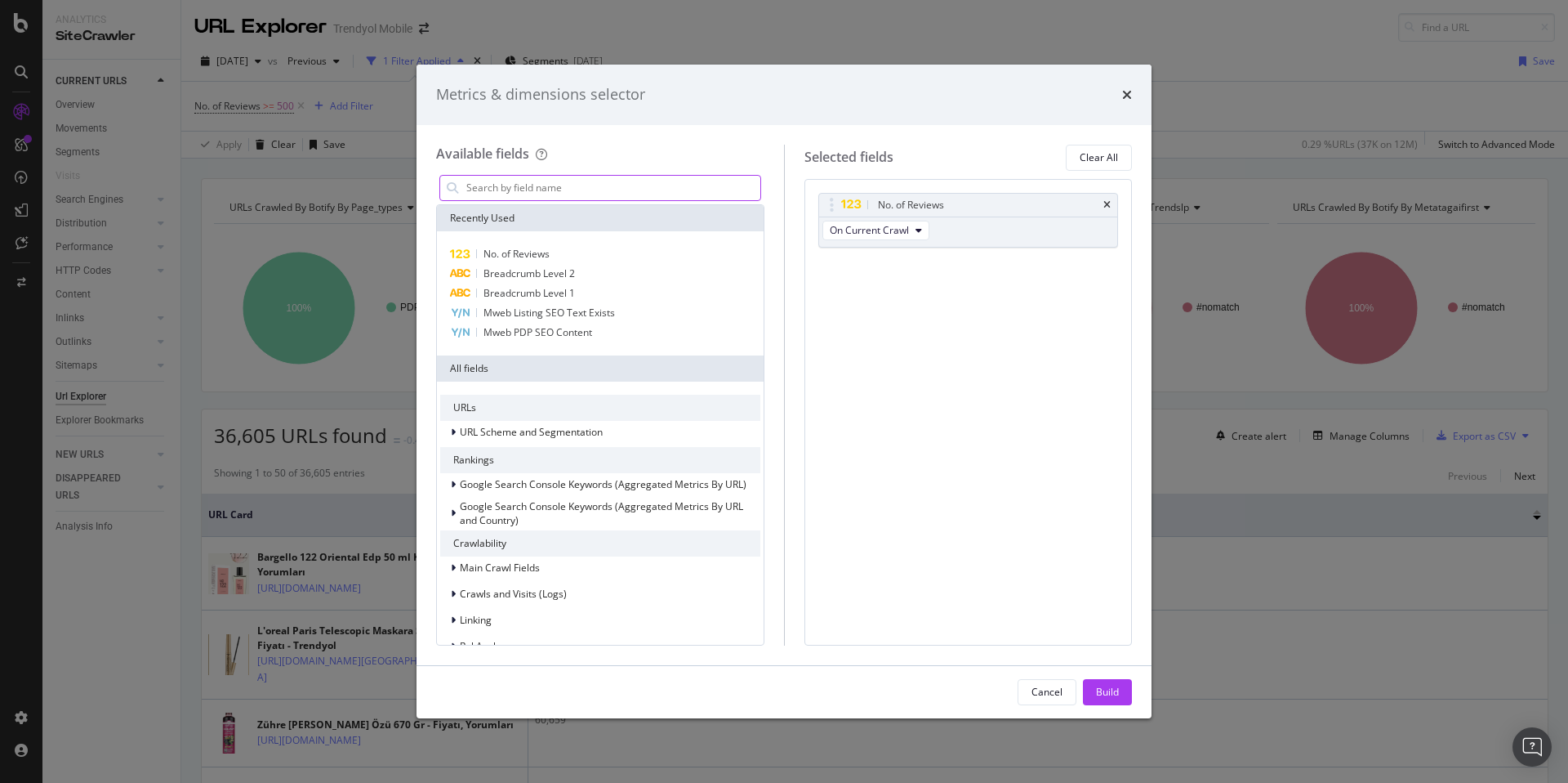
click at [574, 178] on input "modal" at bounding box center [612, 188] width 295 height 25
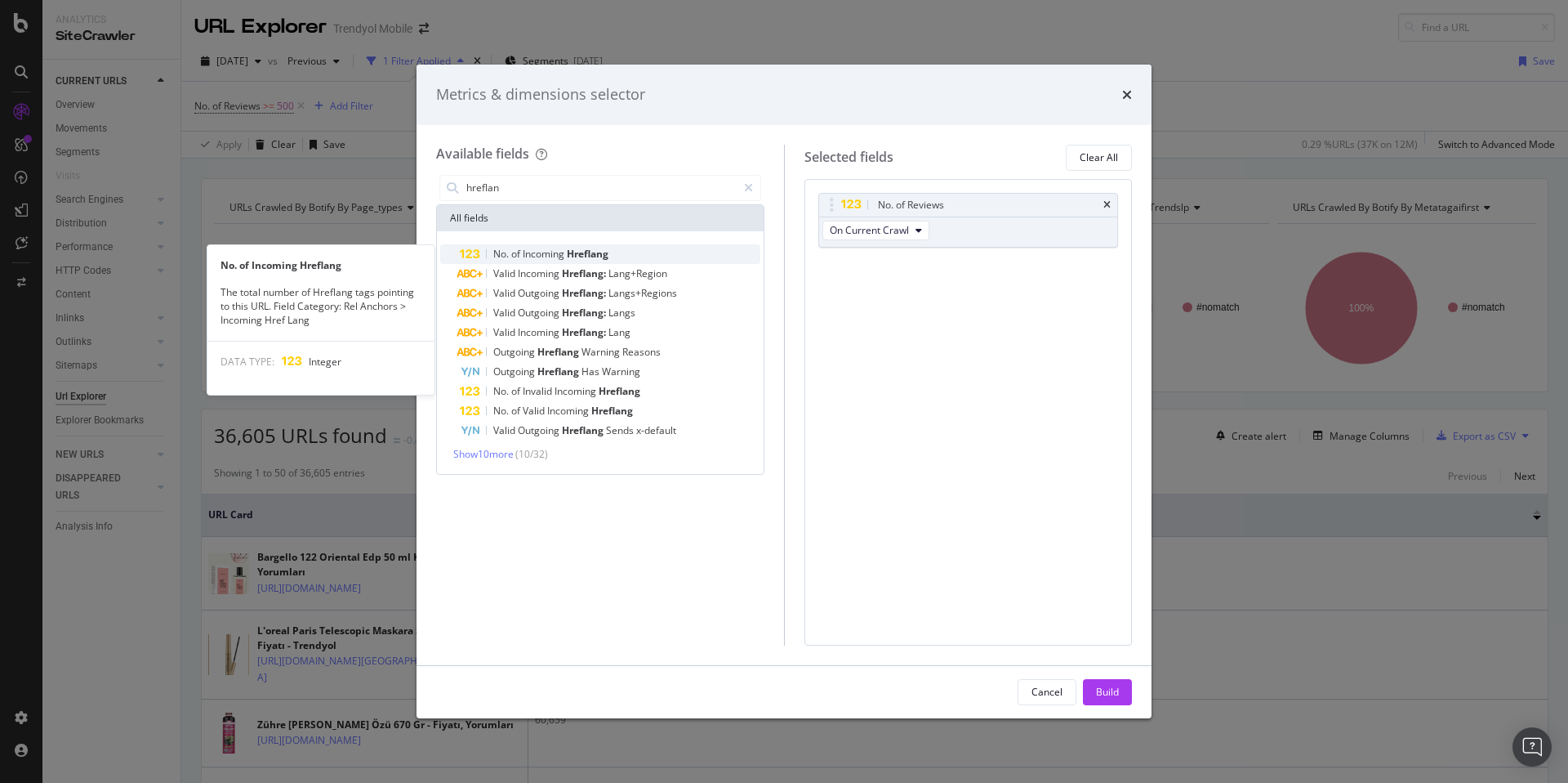
type input "hreflan"
click at [583, 247] on span "Hreflang" at bounding box center [587, 254] width 42 height 14
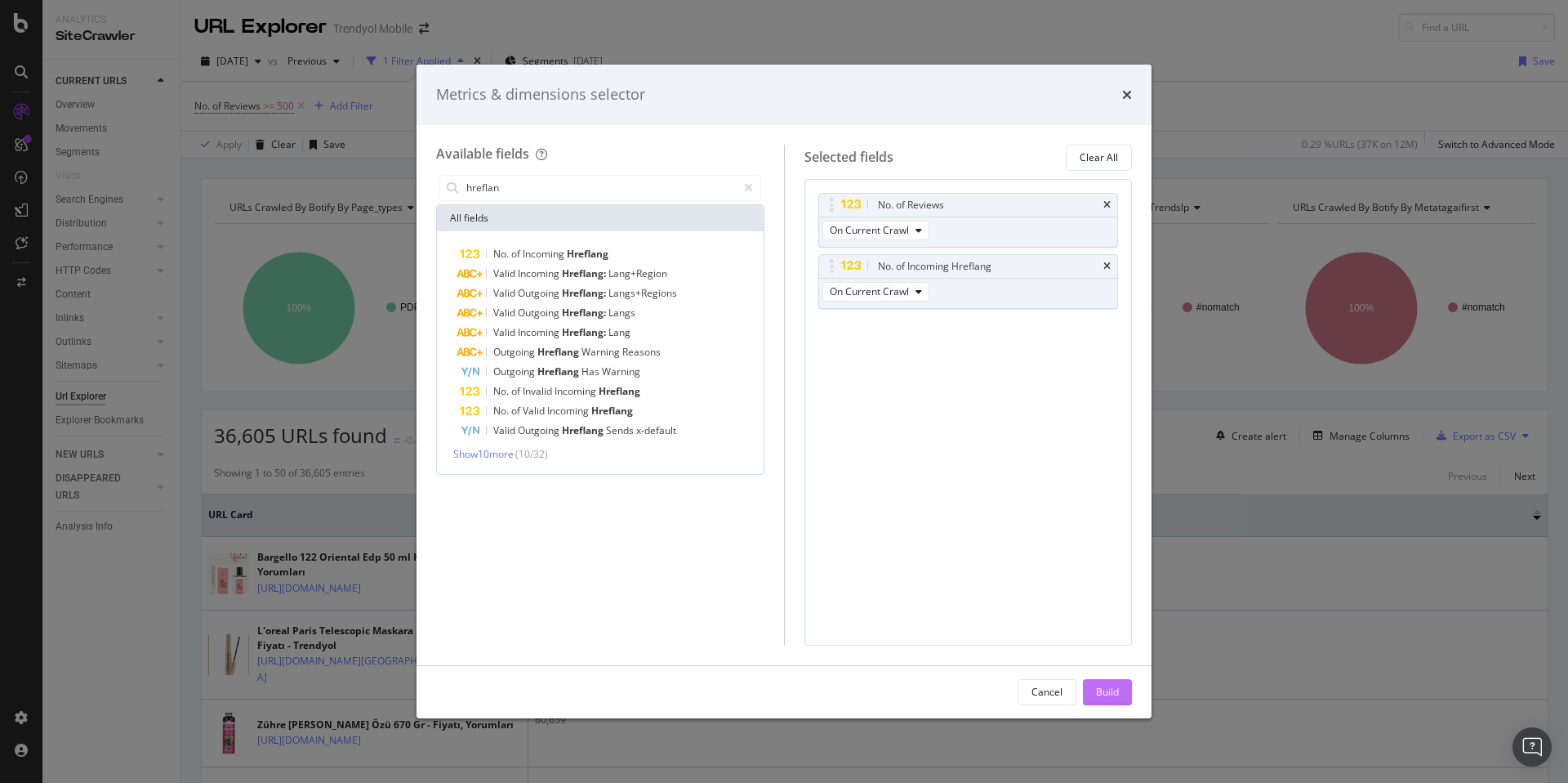
click at [1111, 698] on div "Build" at bounding box center [1107, 692] width 23 height 14
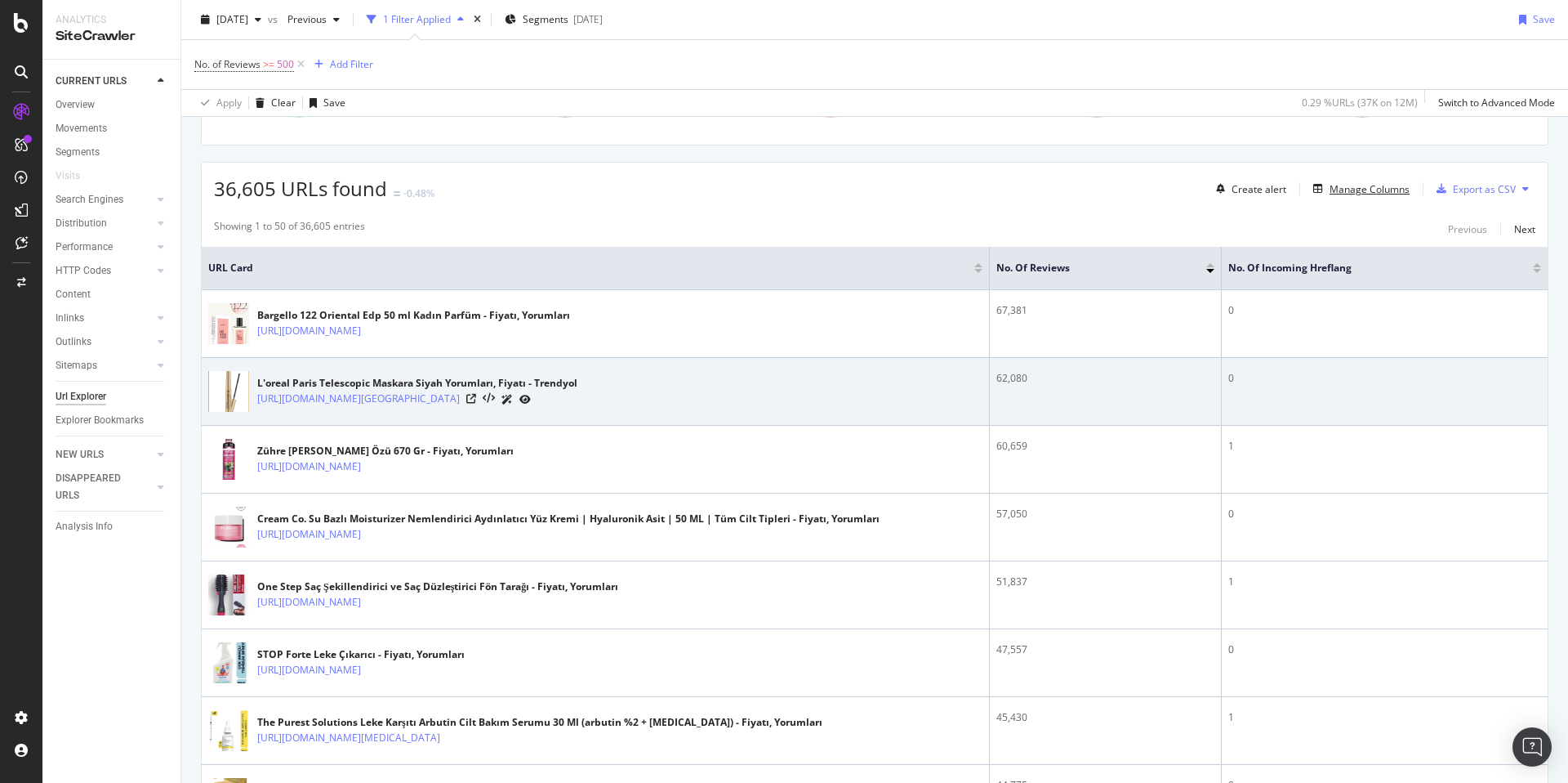
scroll to position [248, 0]
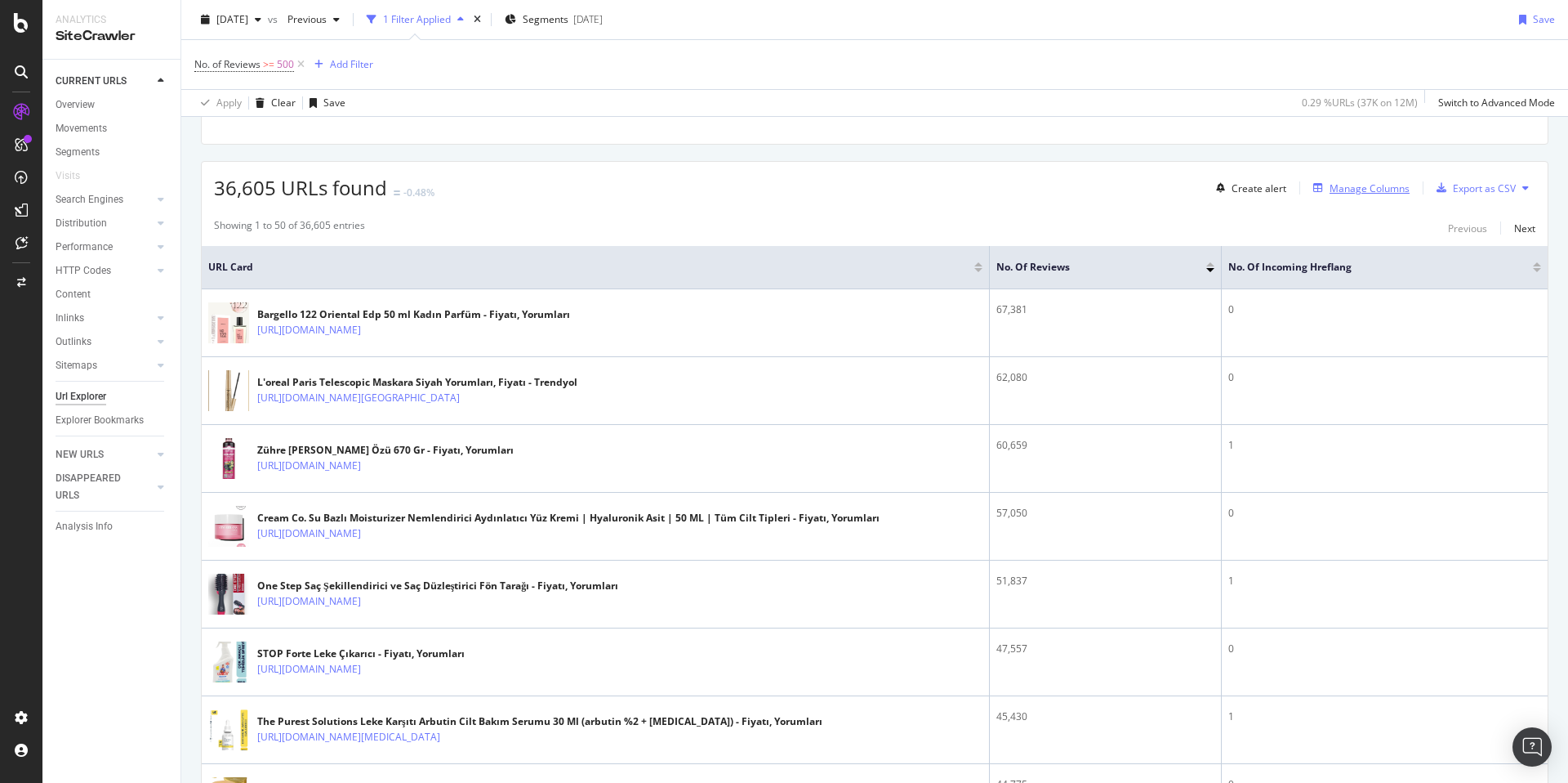
click at [1355, 187] on div "Manage Columns" at bounding box center [1370, 188] width 80 height 14
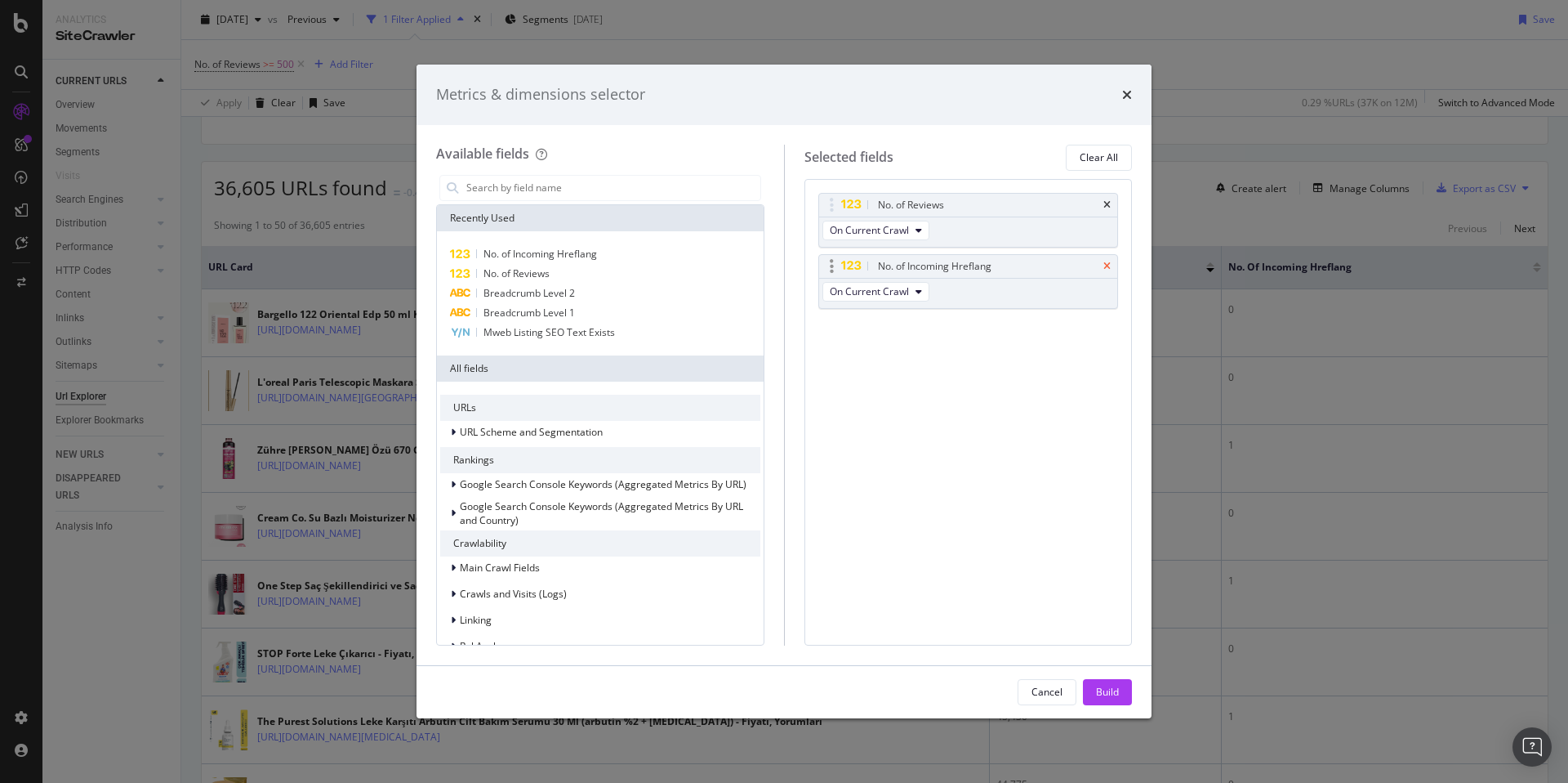
click at [1104, 262] on icon "times" at bounding box center [1107, 266] width 8 height 9
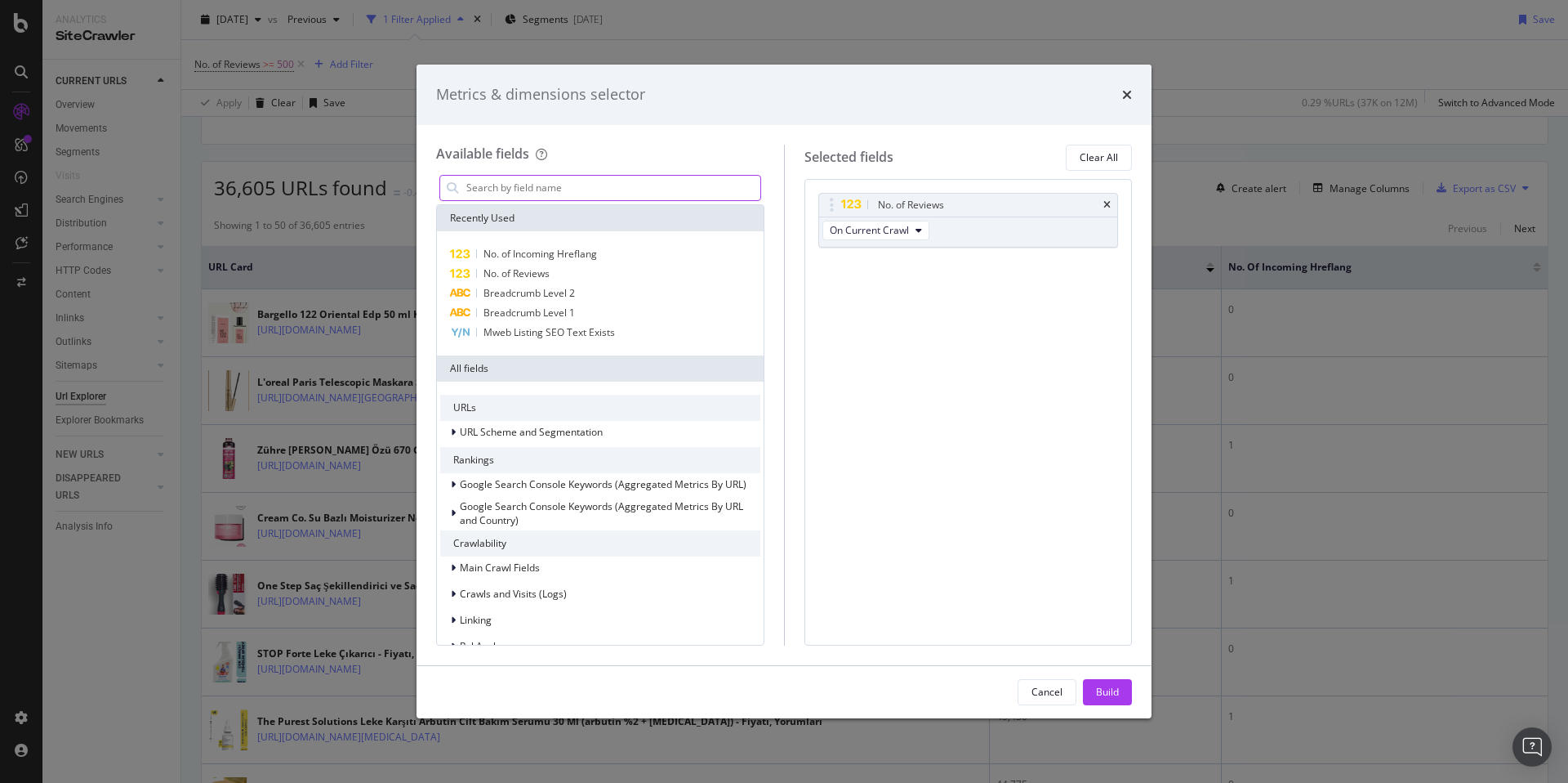
click at [544, 194] on input "modal" at bounding box center [612, 188] width 295 height 25
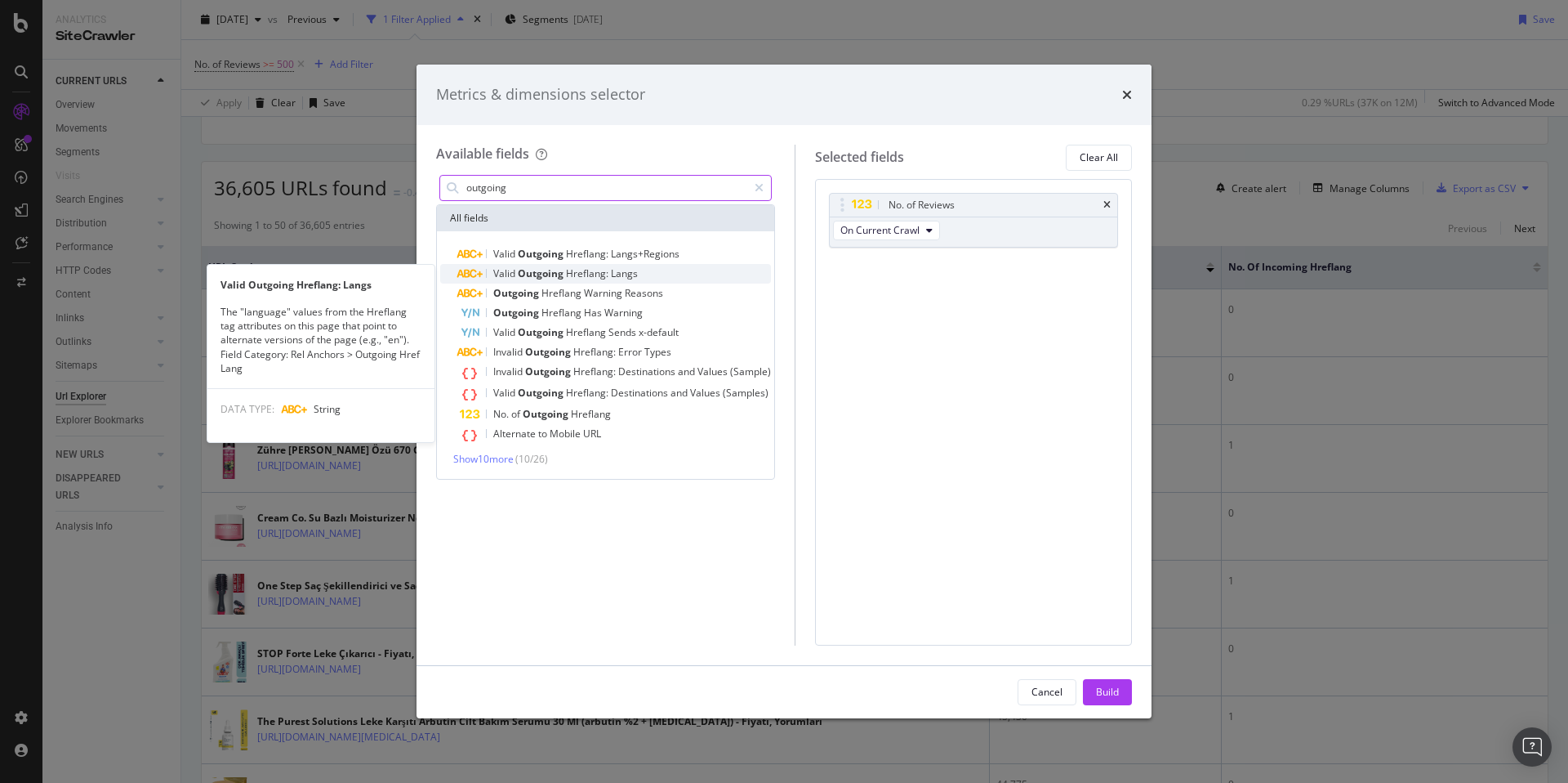
type input "outgoing"
click at [663, 278] on div "Valid Outgoing Hreflang: Langs" at bounding box center [615, 273] width 312 height 20
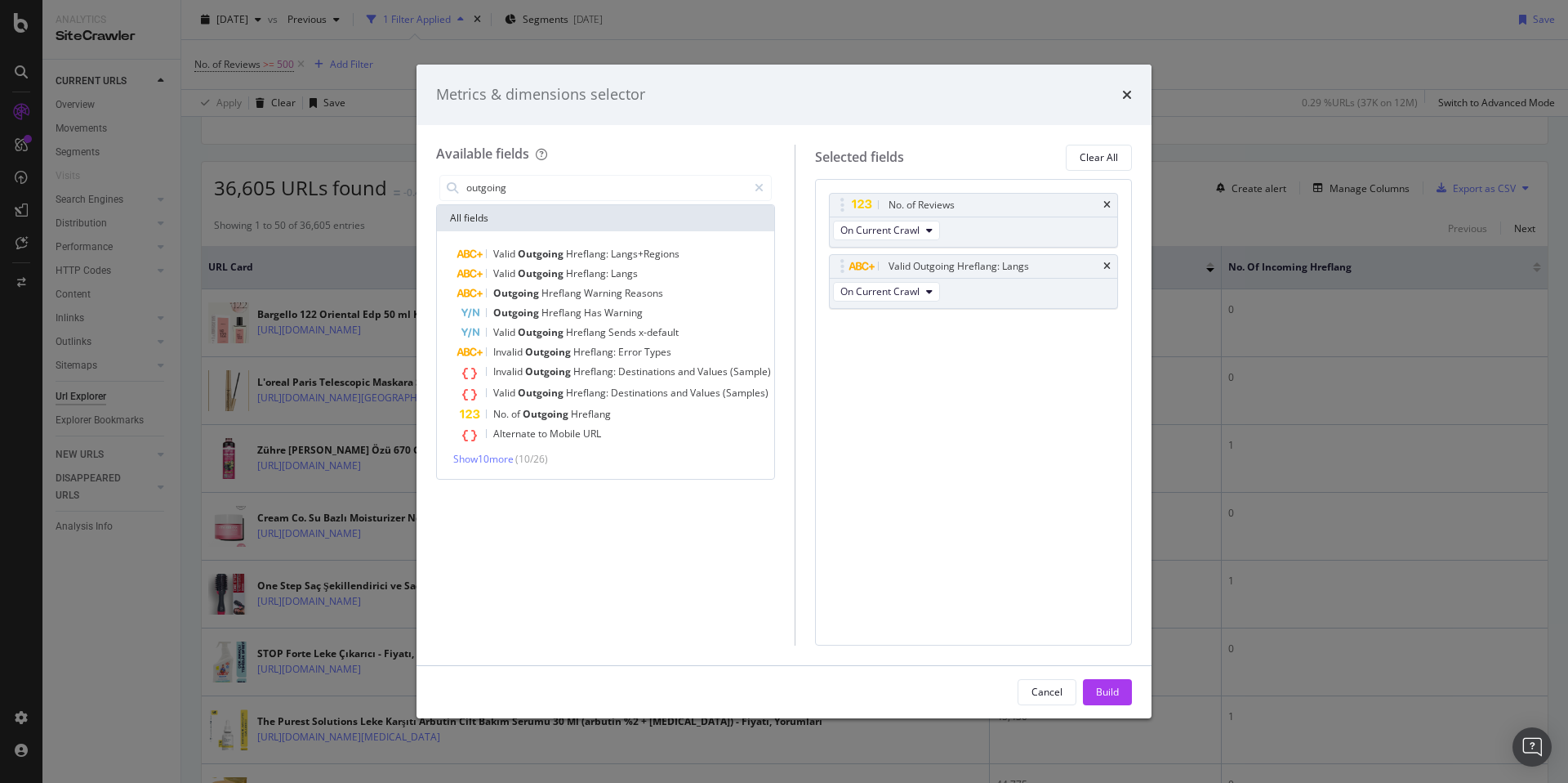
click at [1110, 697] on div "Build" at bounding box center [1107, 692] width 23 height 14
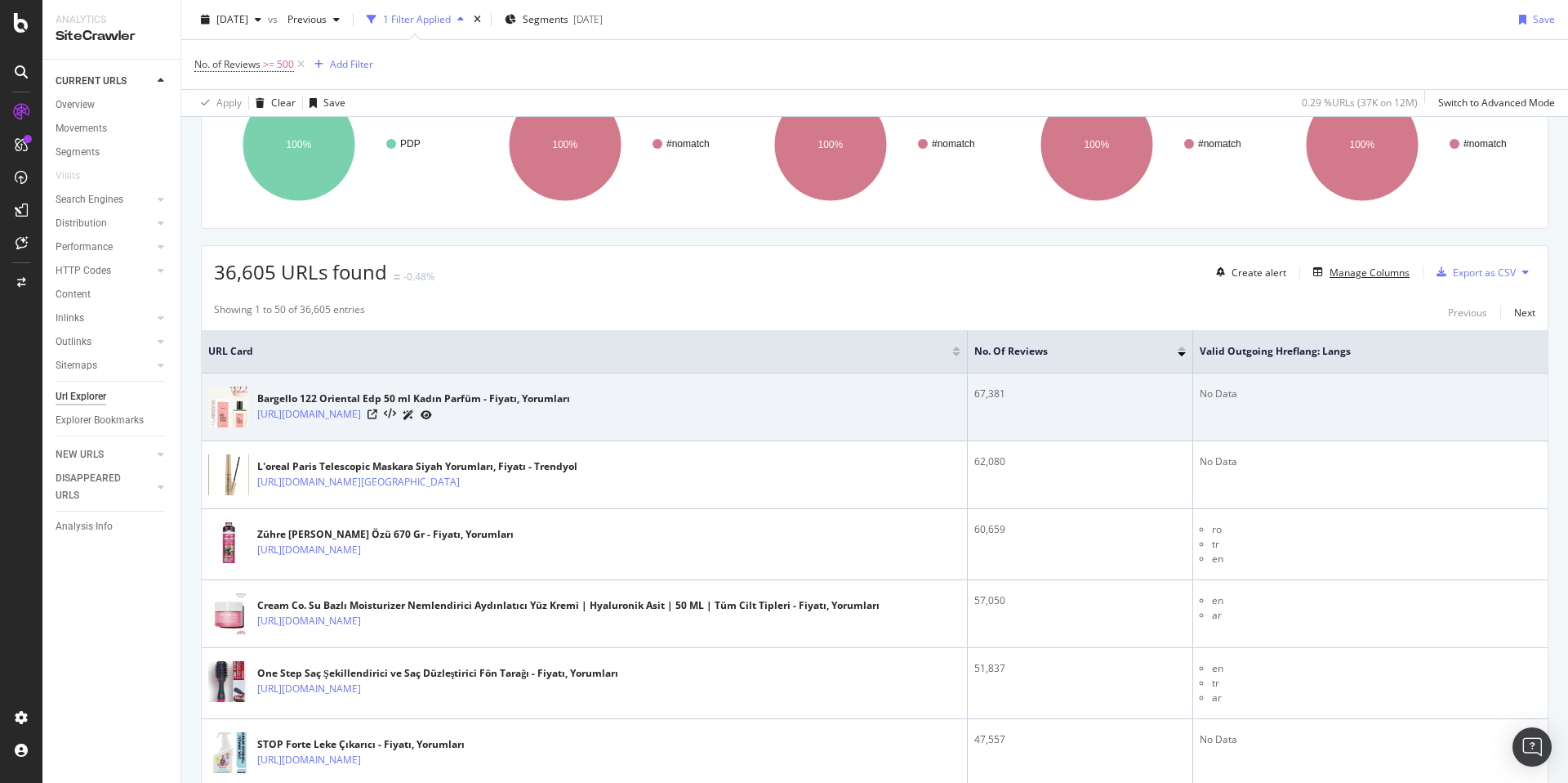
scroll to position [177, 0]
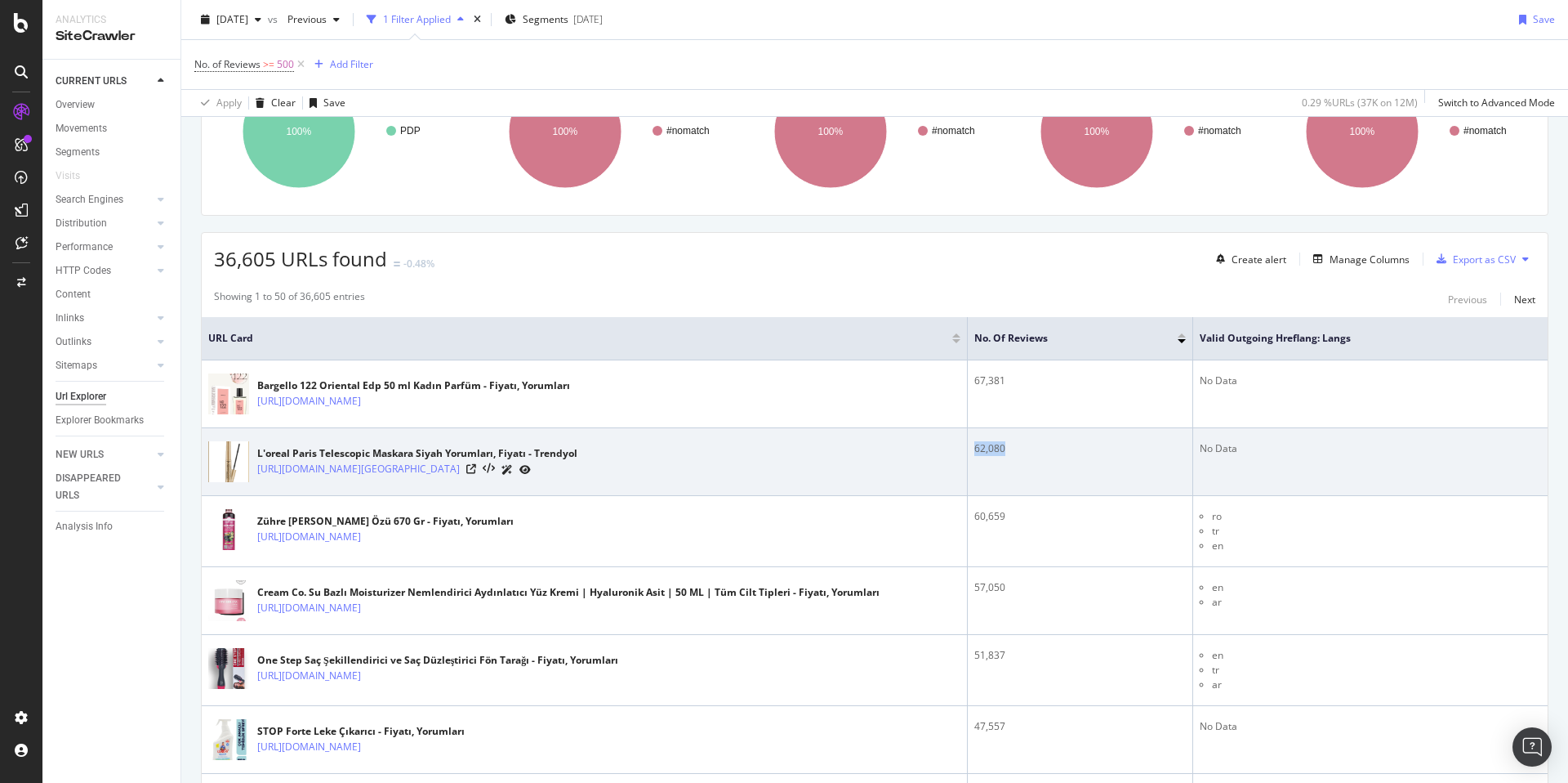
drag, startPoint x: 965, startPoint y: 450, endPoint x: 1012, endPoint y: 447, distance: 47.1
click at [1012, 447] on td "62,080" at bounding box center [1081, 461] width 225 height 67
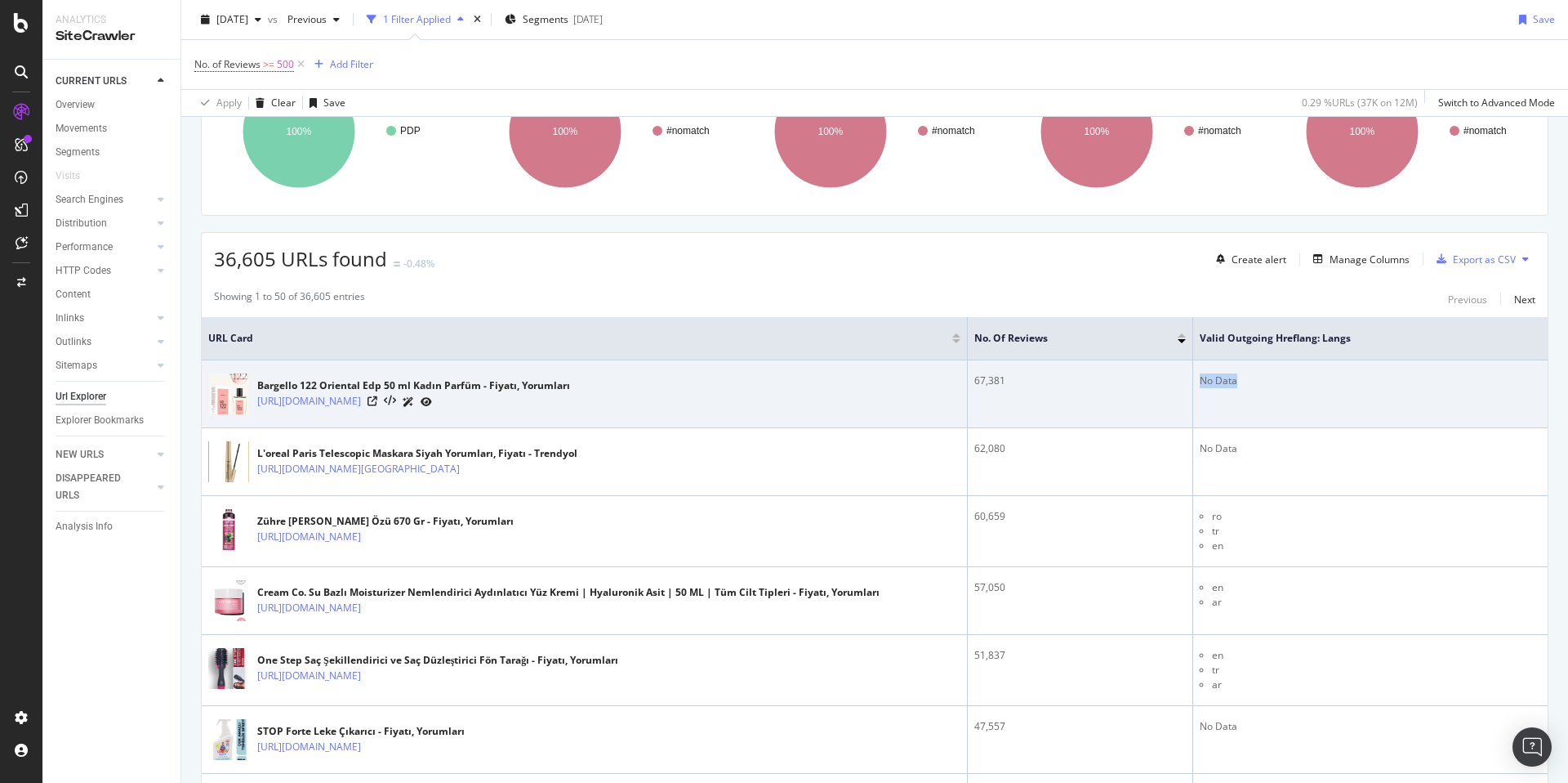
drag, startPoint x: 1192, startPoint y: 383, endPoint x: 1247, endPoint y: 394, distance: 56.1
click at [1247, 394] on td "No Data" at bounding box center [1370, 394] width 354 height 67
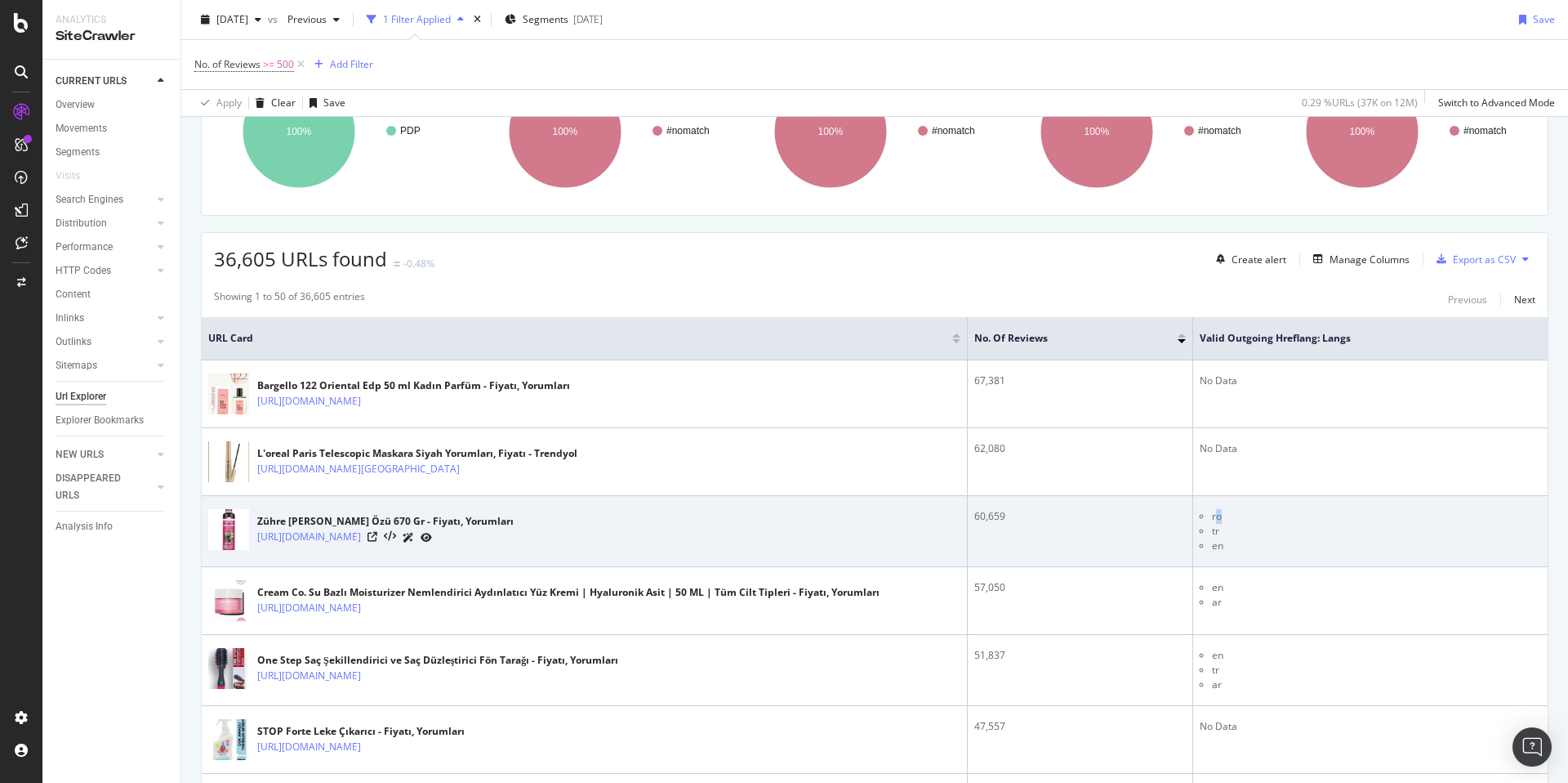
drag, startPoint x: 1206, startPoint y: 516, endPoint x: 1244, endPoint y: 517, distance: 38.0
click at [1244, 517] on li "ro" at bounding box center [1377, 516] width 329 height 15
drag, startPoint x: 1209, startPoint y: 531, endPoint x: 1217, endPoint y: 534, distance: 8.5
click at [1217, 533] on li "tr" at bounding box center [1377, 530] width 329 height 15
drag, startPoint x: 1213, startPoint y: 556, endPoint x: 1227, endPoint y: 560, distance: 14.6
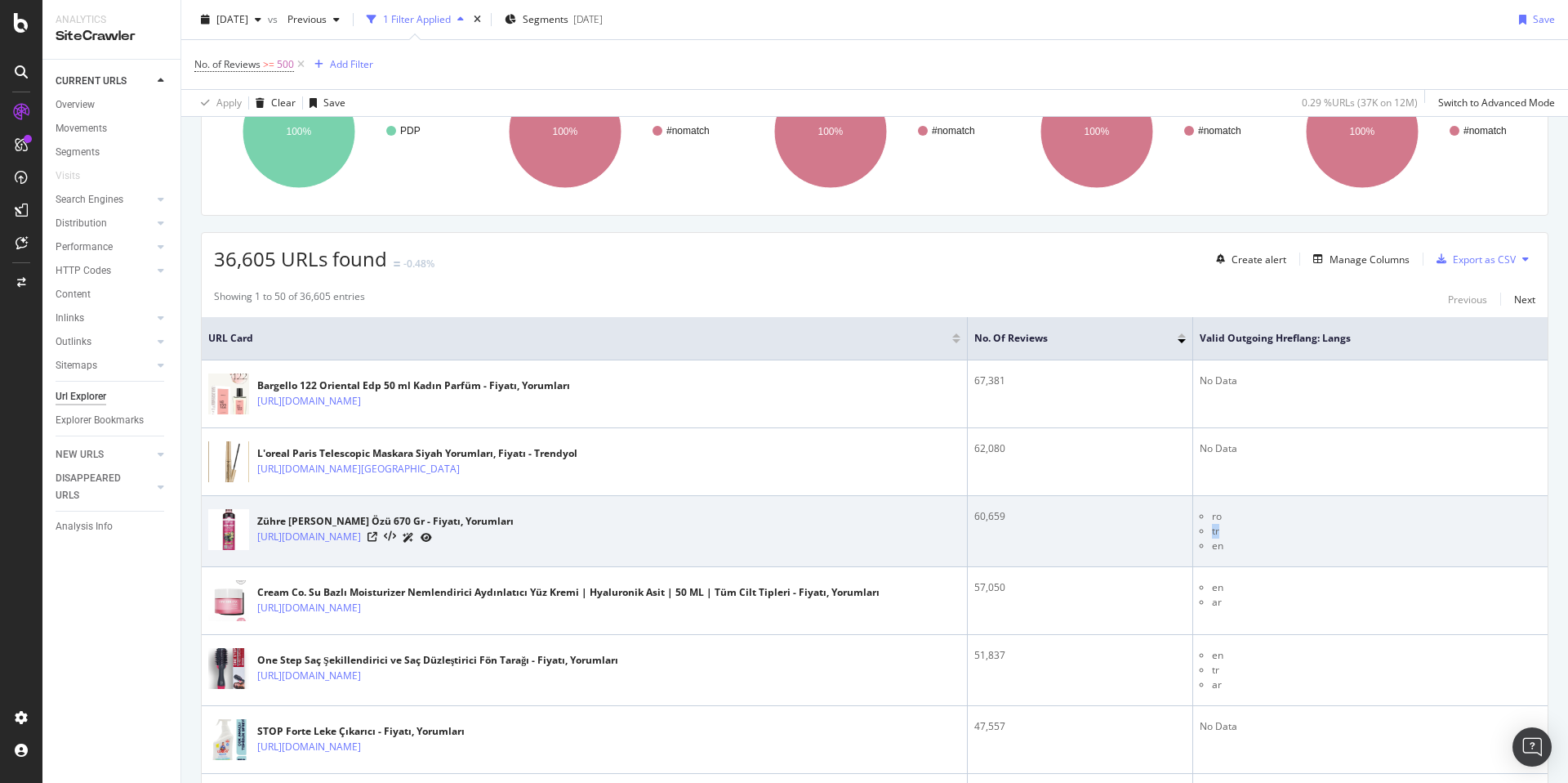
click at [1227, 560] on body "Analytics SiteCrawler CURRENT URLS Overview Movements Segments Visits Search En…" at bounding box center [784, 391] width 1568 height 783
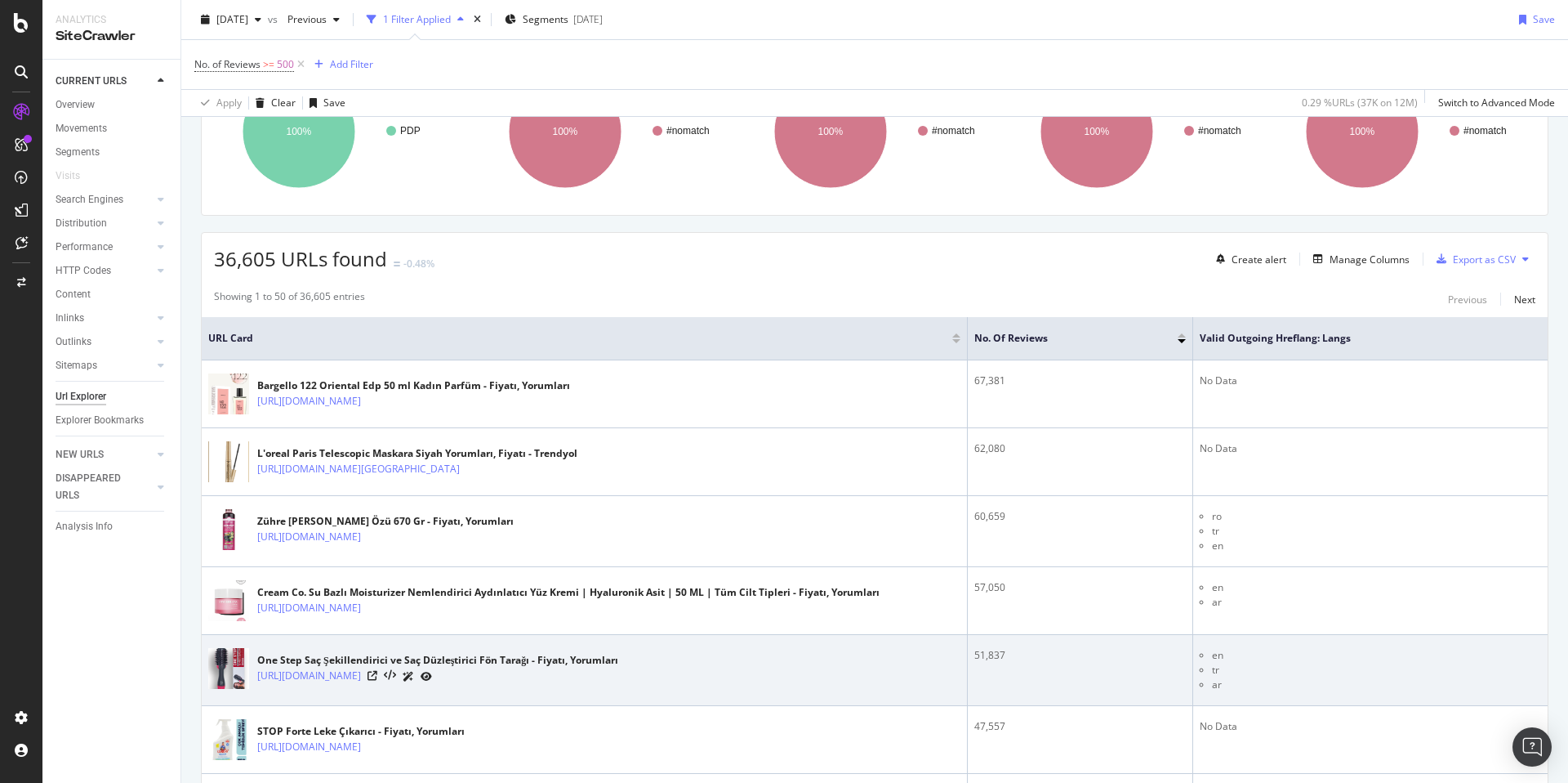
click at [1213, 657] on li "en" at bounding box center [1377, 655] width 329 height 15
drag, startPoint x: 1200, startPoint y: 658, endPoint x: 1217, endPoint y: 689, distance: 35.4
click at [1217, 689] on ul "en tr ar" at bounding box center [1370, 670] width 341 height 44
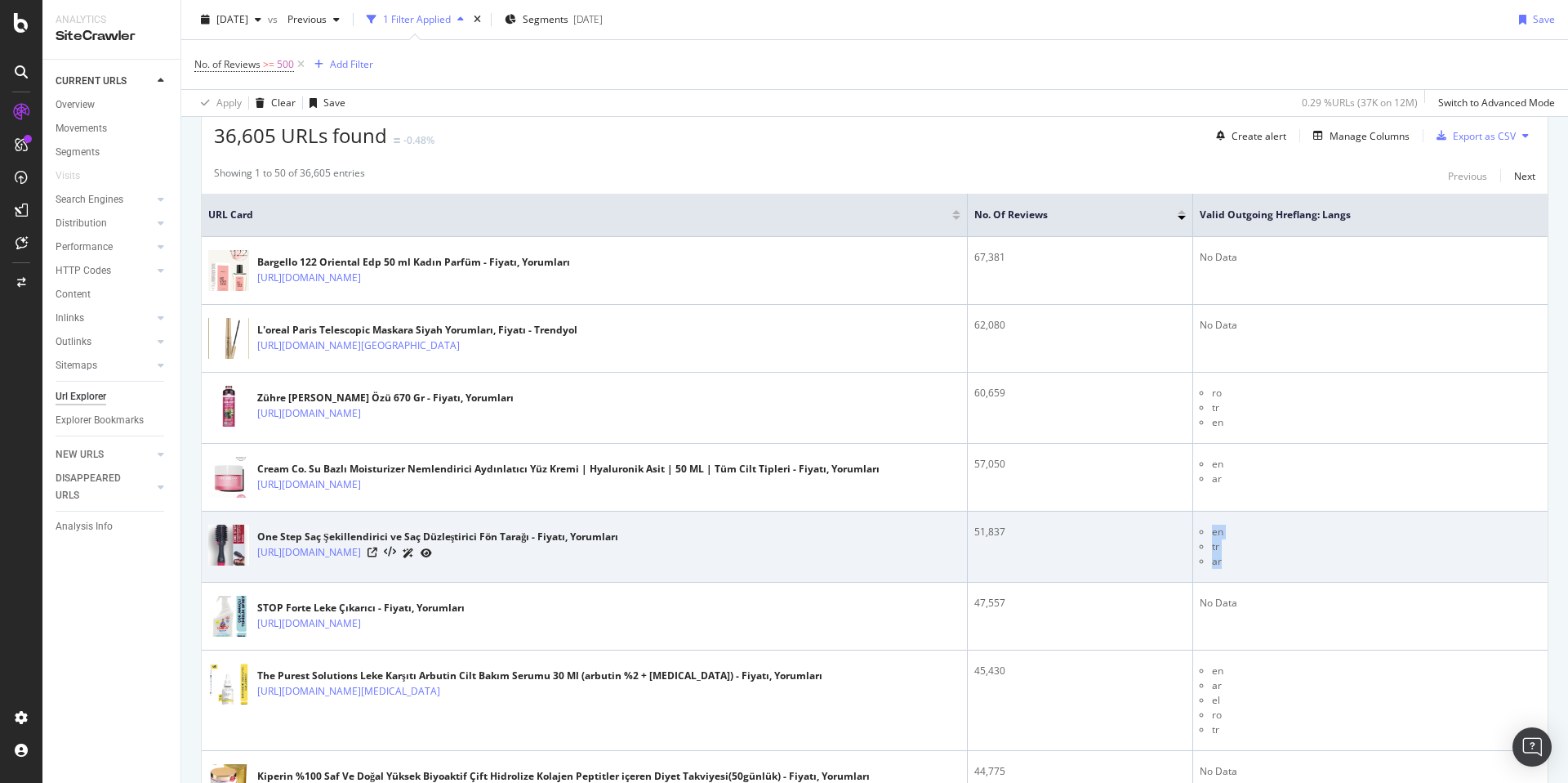
scroll to position [307, 0]
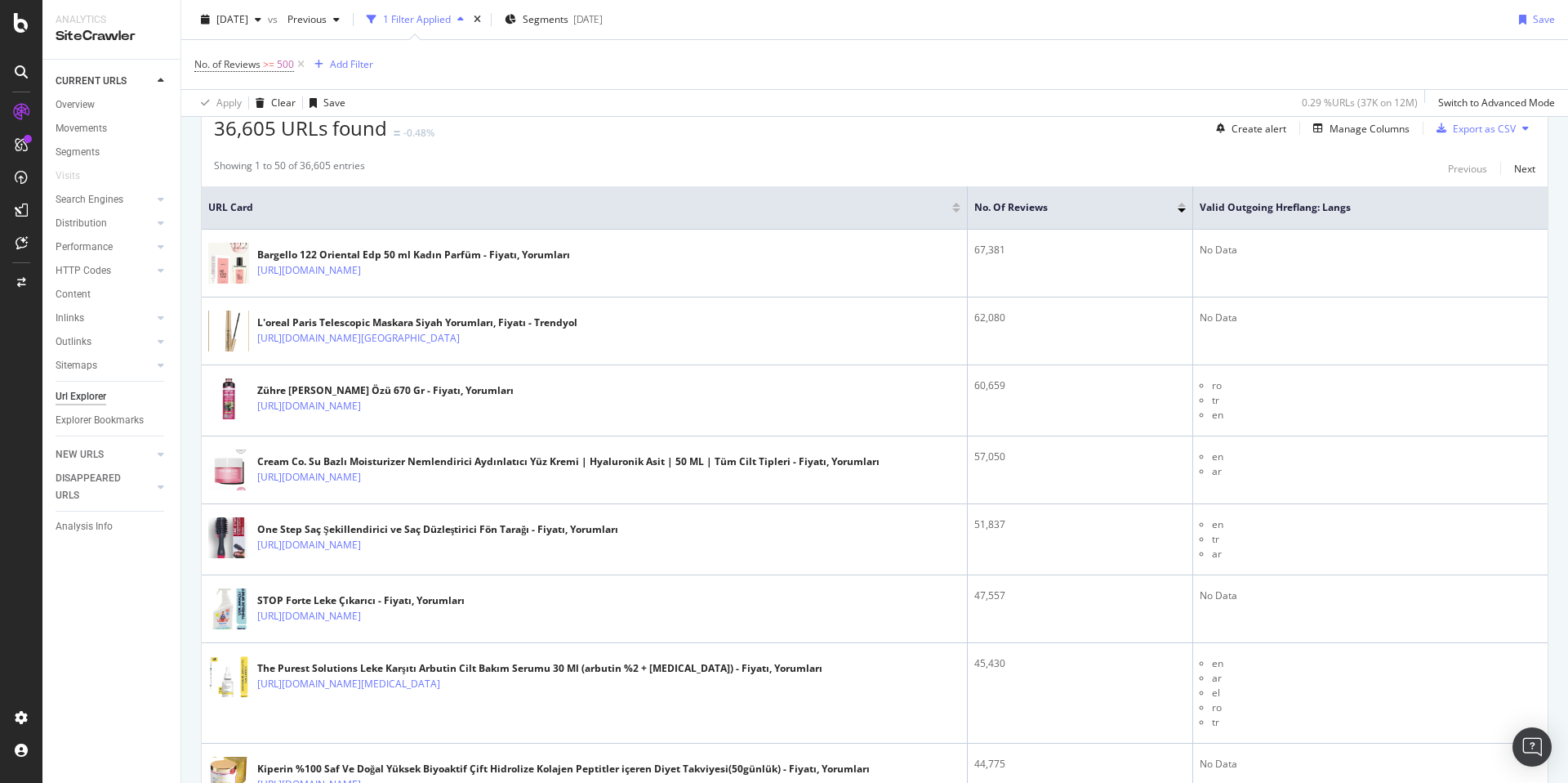
click at [1162, 45] on div "No. of Reviews >= 500 Add Filter" at bounding box center [875, 64] width 1361 height 49
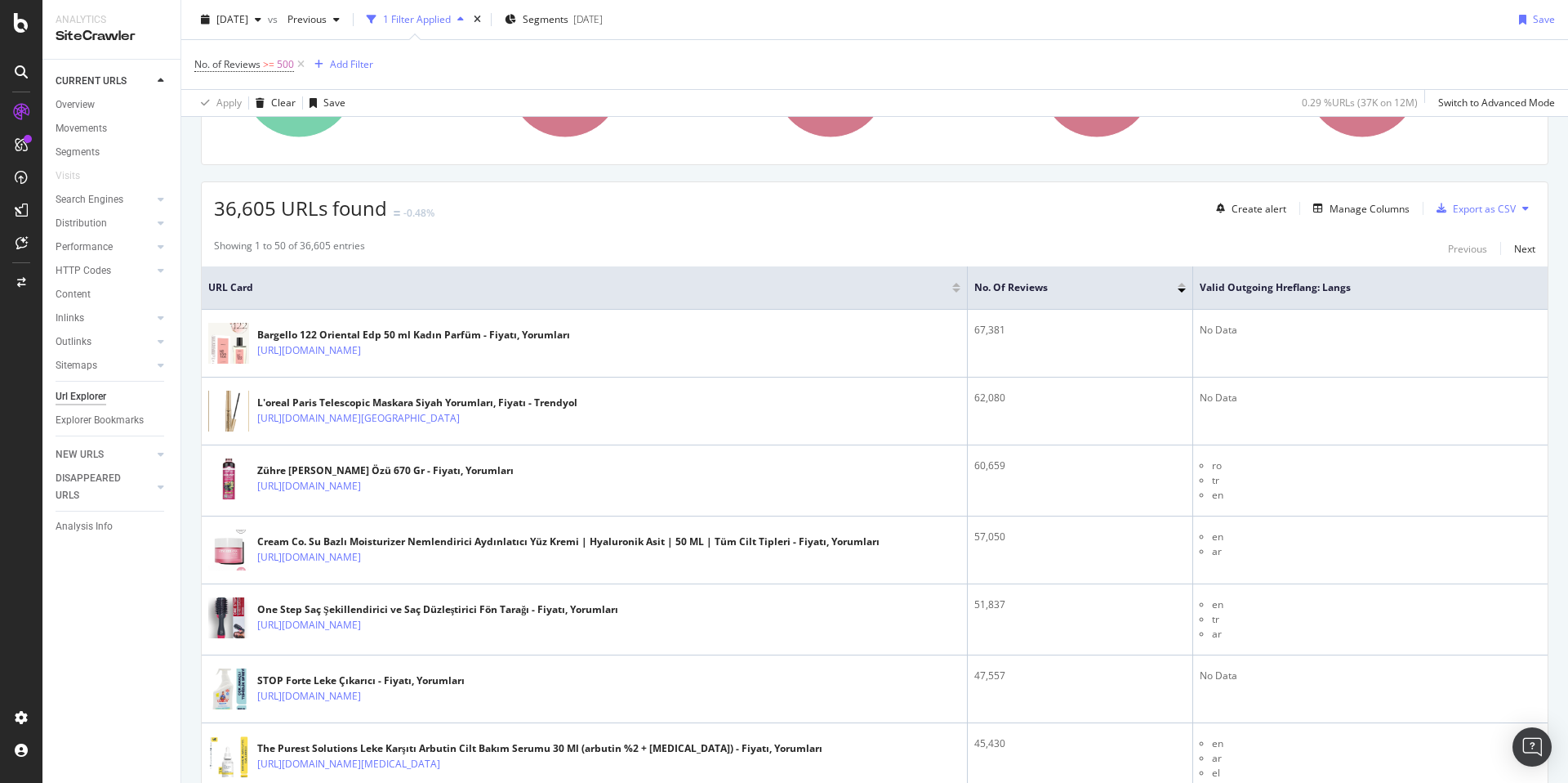
scroll to position [0, 0]
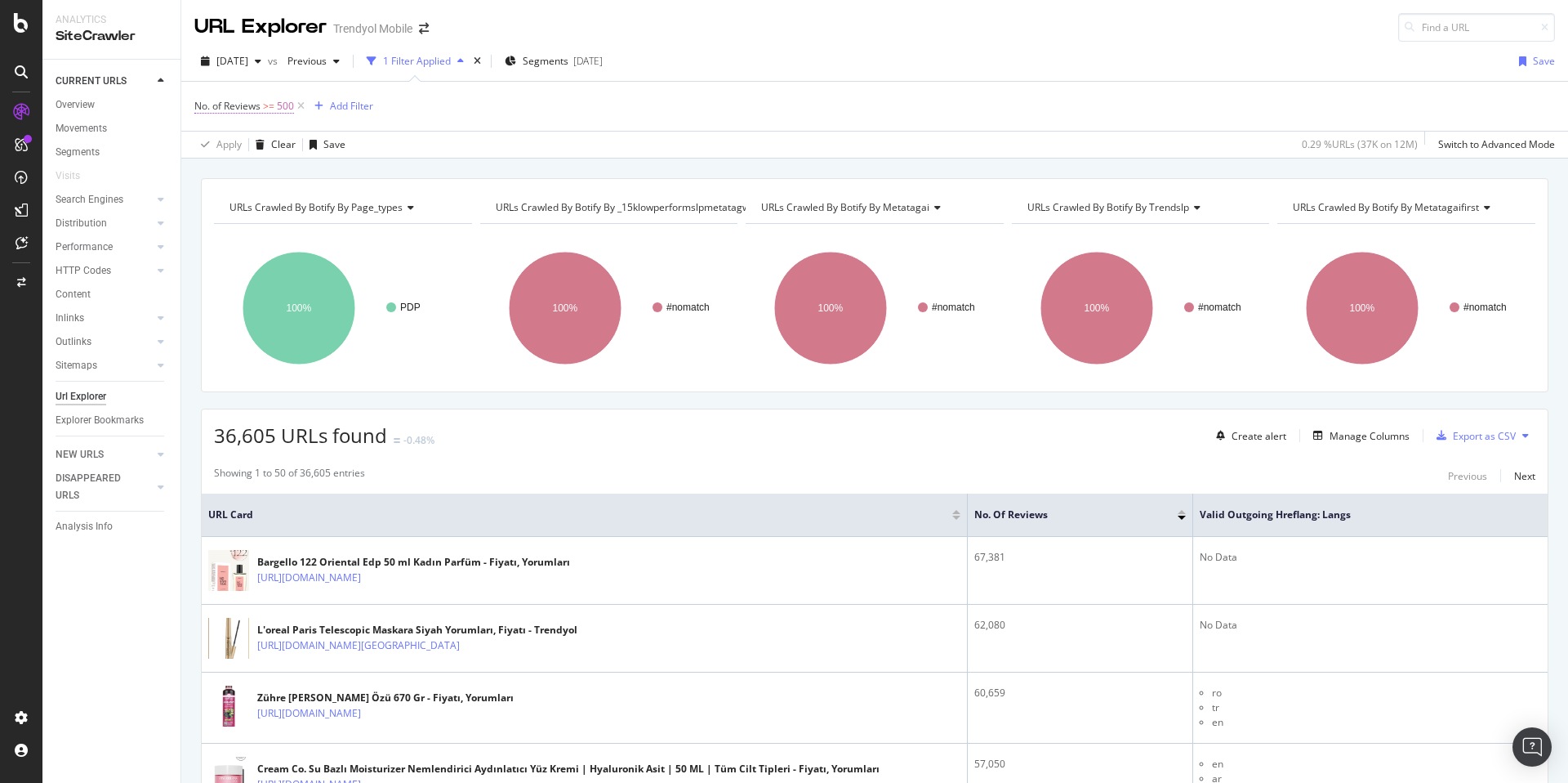
click at [274, 108] on span "No. of Reviews >= 500" at bounding box center [244, 106] width 100 height 15
click at [1050, 104] on div "No. of Reviews >= 500 Add Filter" at bounding box center [875, 106] width 1361 height 49
click at [267, 108] on span ">=" at bounding box center [268, 106] width 11 height 14
click at [262, 206] on input "500" at bounding box center [298, 200] width 179 height 26
type input "5"
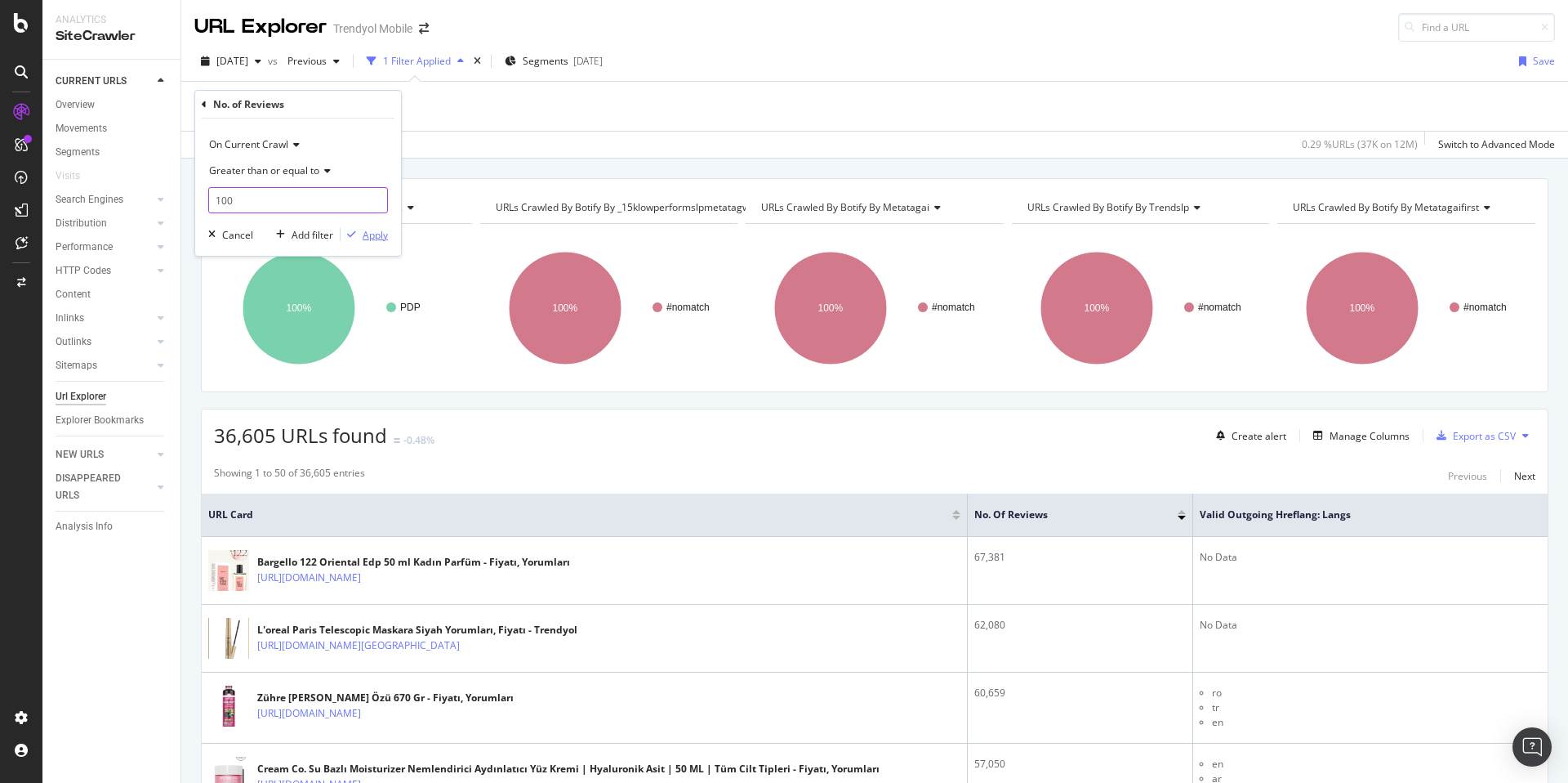
type input "100"
click at [374, 236] on div "Apply" at bounding box center [376, 235] width 26 height 14
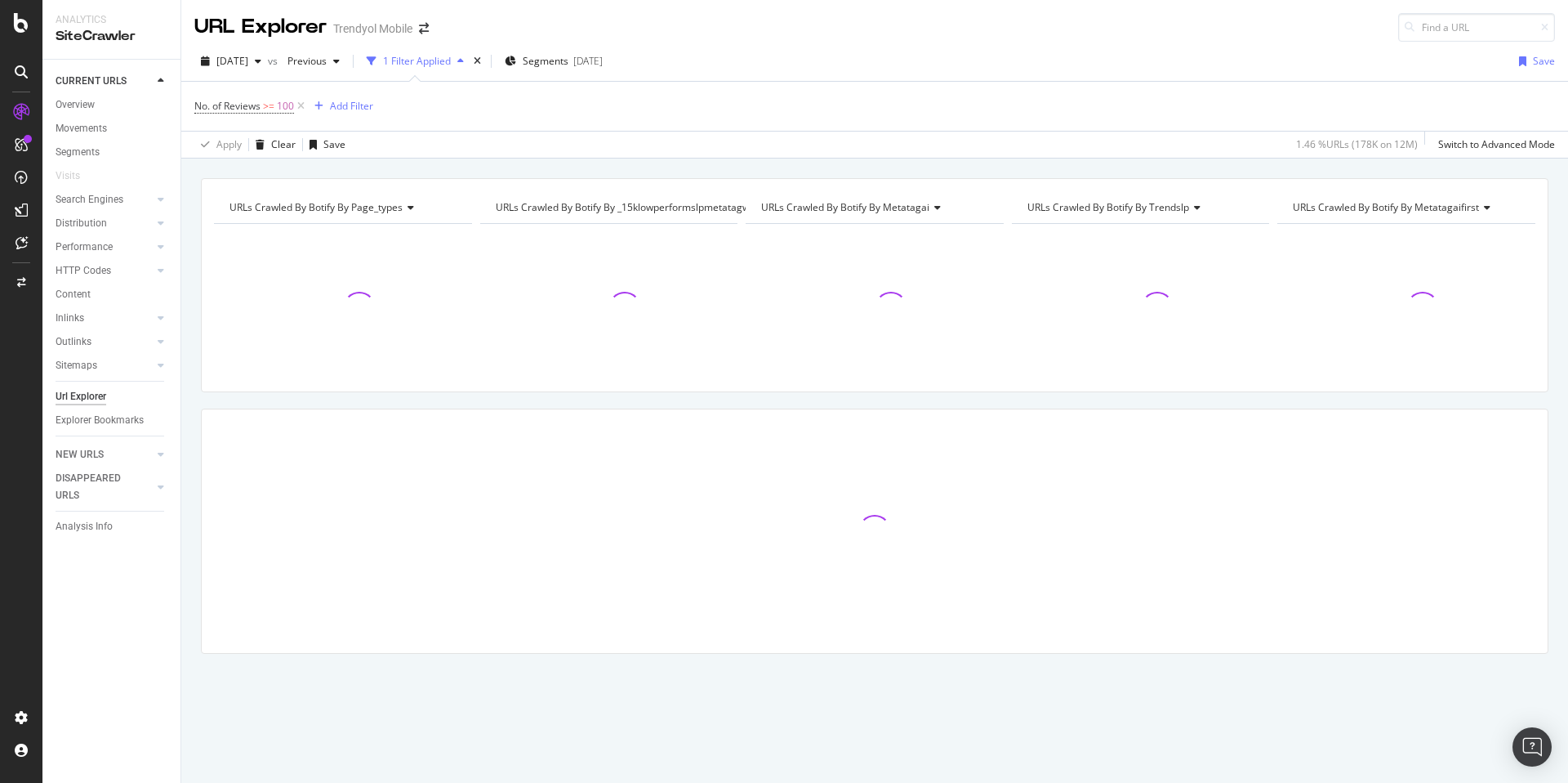
click at [1361, 145] on div "1.46 % URLs ( 178K on 12M )" at bounding box center [1356, 144] width 122 height 14
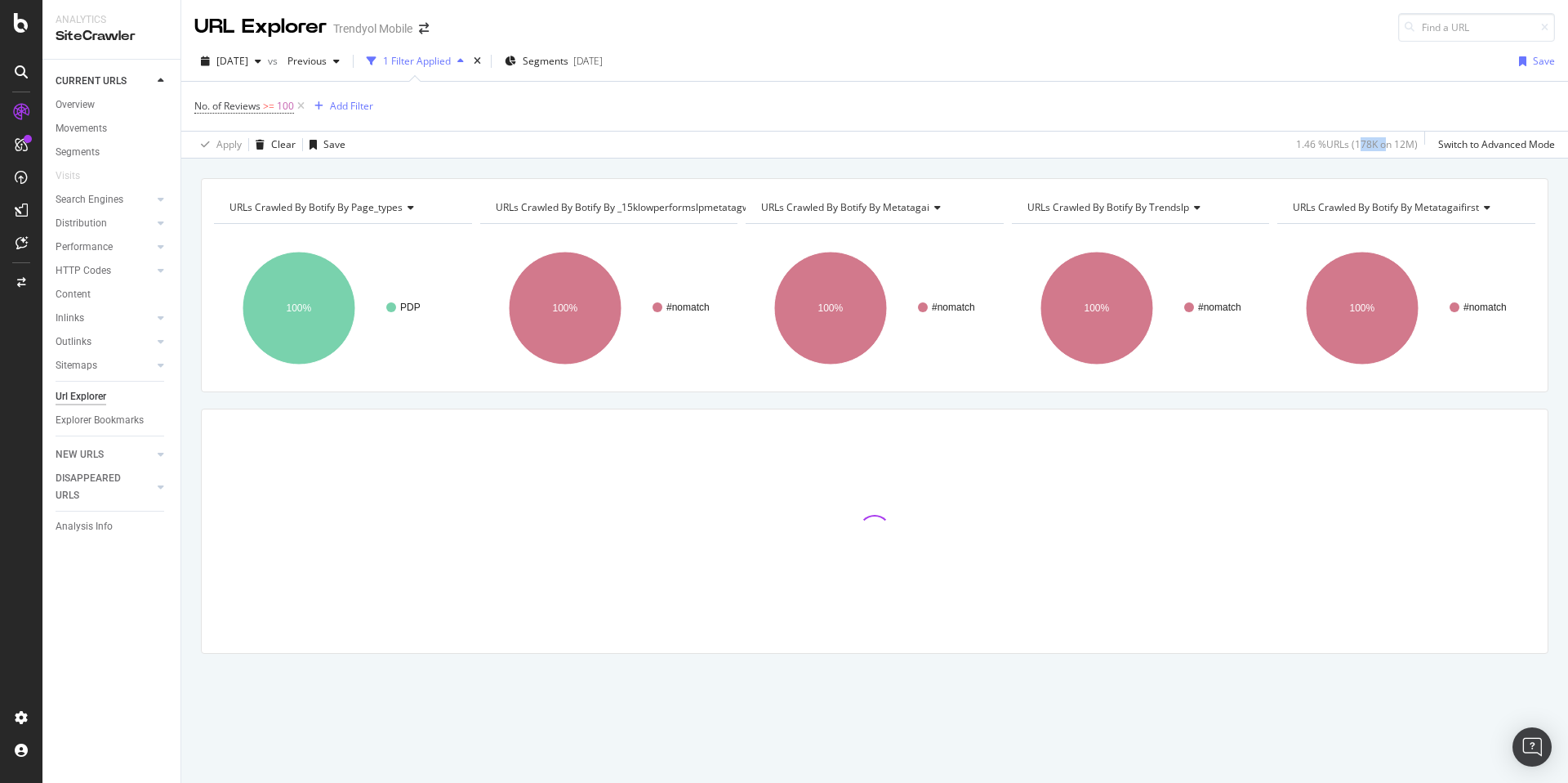
drag, startPoint x: 1361, startPoint y: 145, endPoint x: 1370, endPoint y: 147, distance: 9.2
click at [1370, 147] on div "1.46 % URLs ( 178K on 12M )" at bounding box center [1356, 144] width 122 height 14
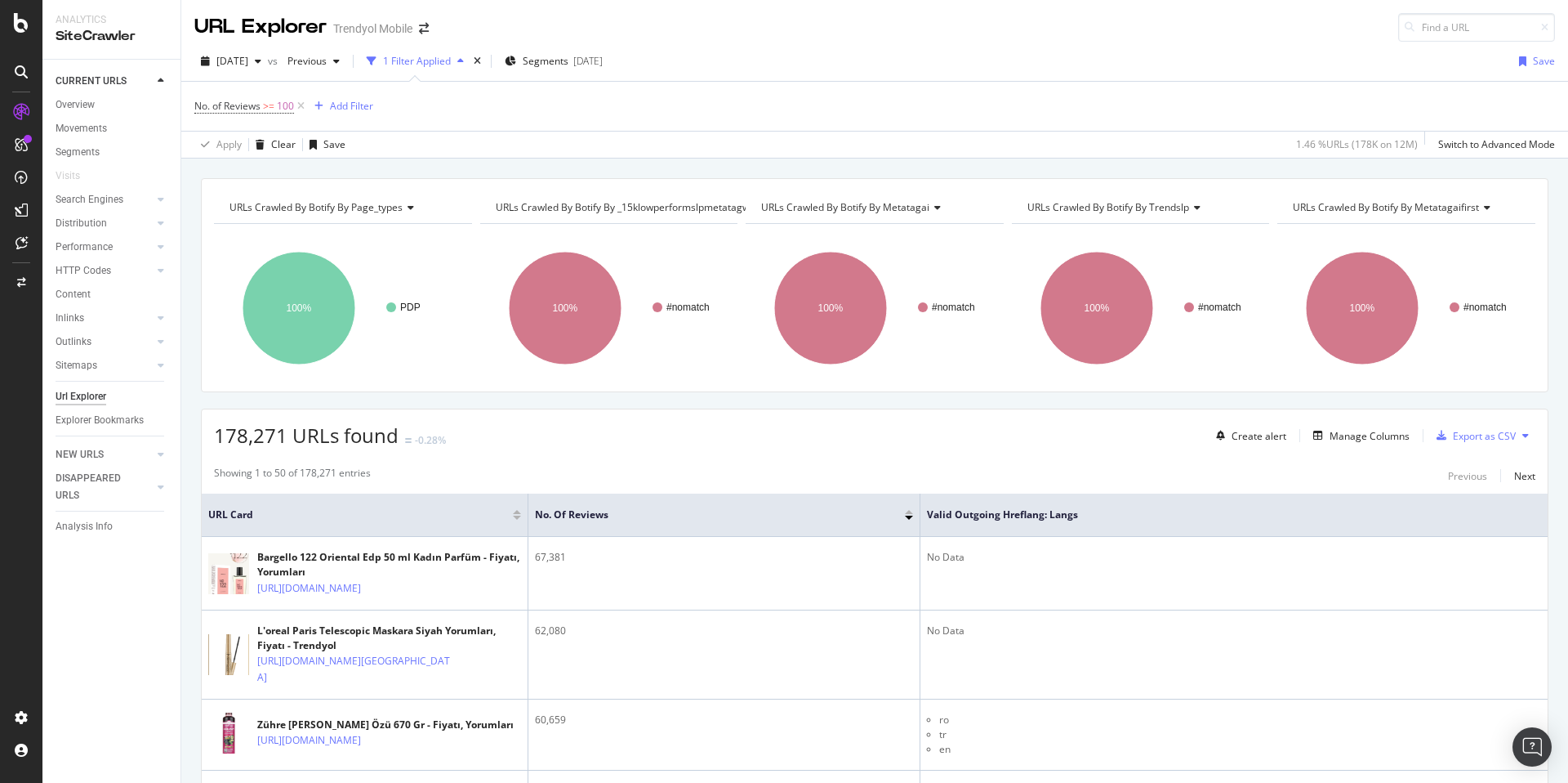
click at [611, 172] on div "URLs Crawled By Botify By page_types Chart (by Value) Table Expand Export as CS…" at bounding box center [874, 178] width 1387 height 39
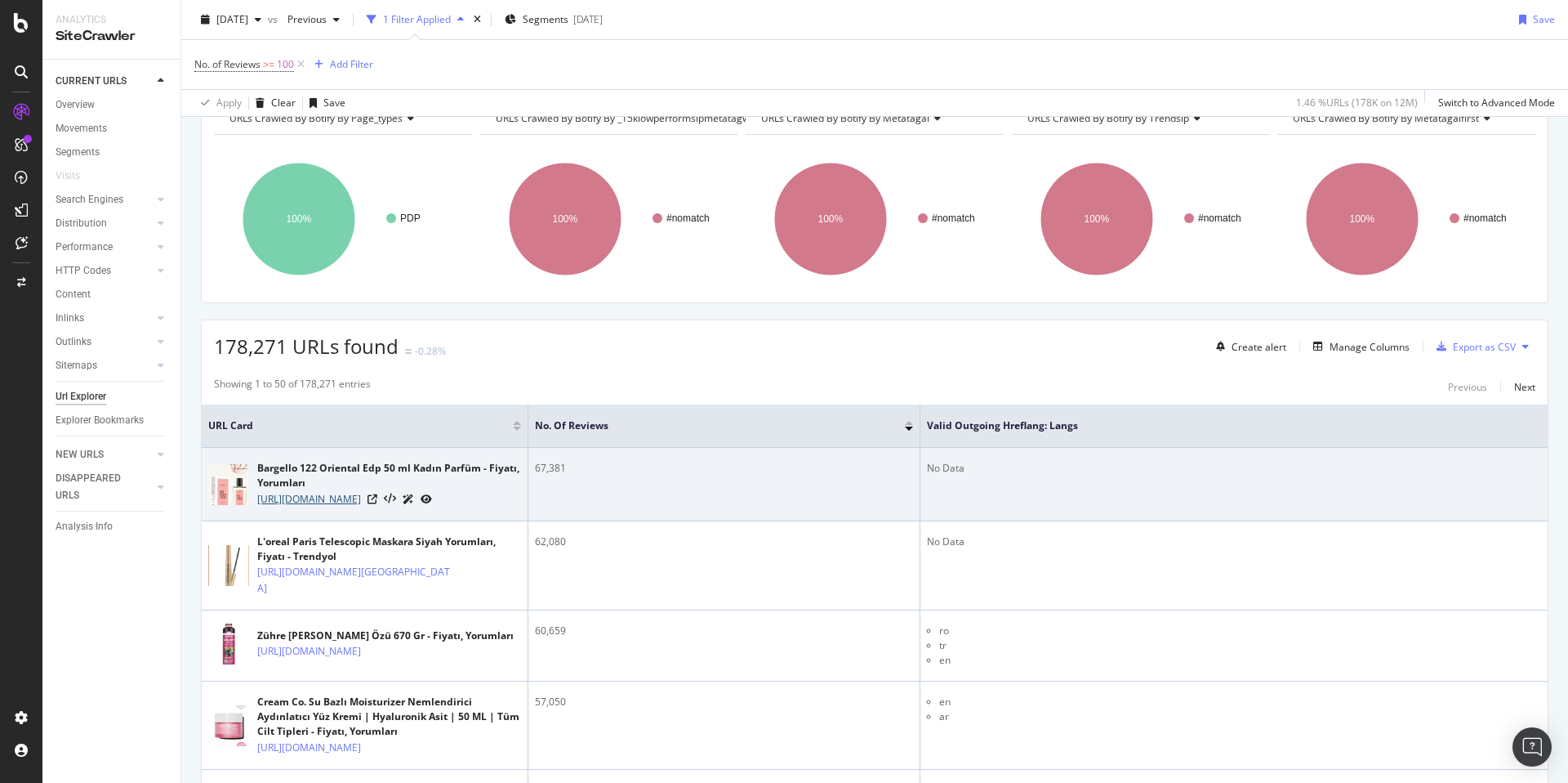
scroll to position [143, 0]
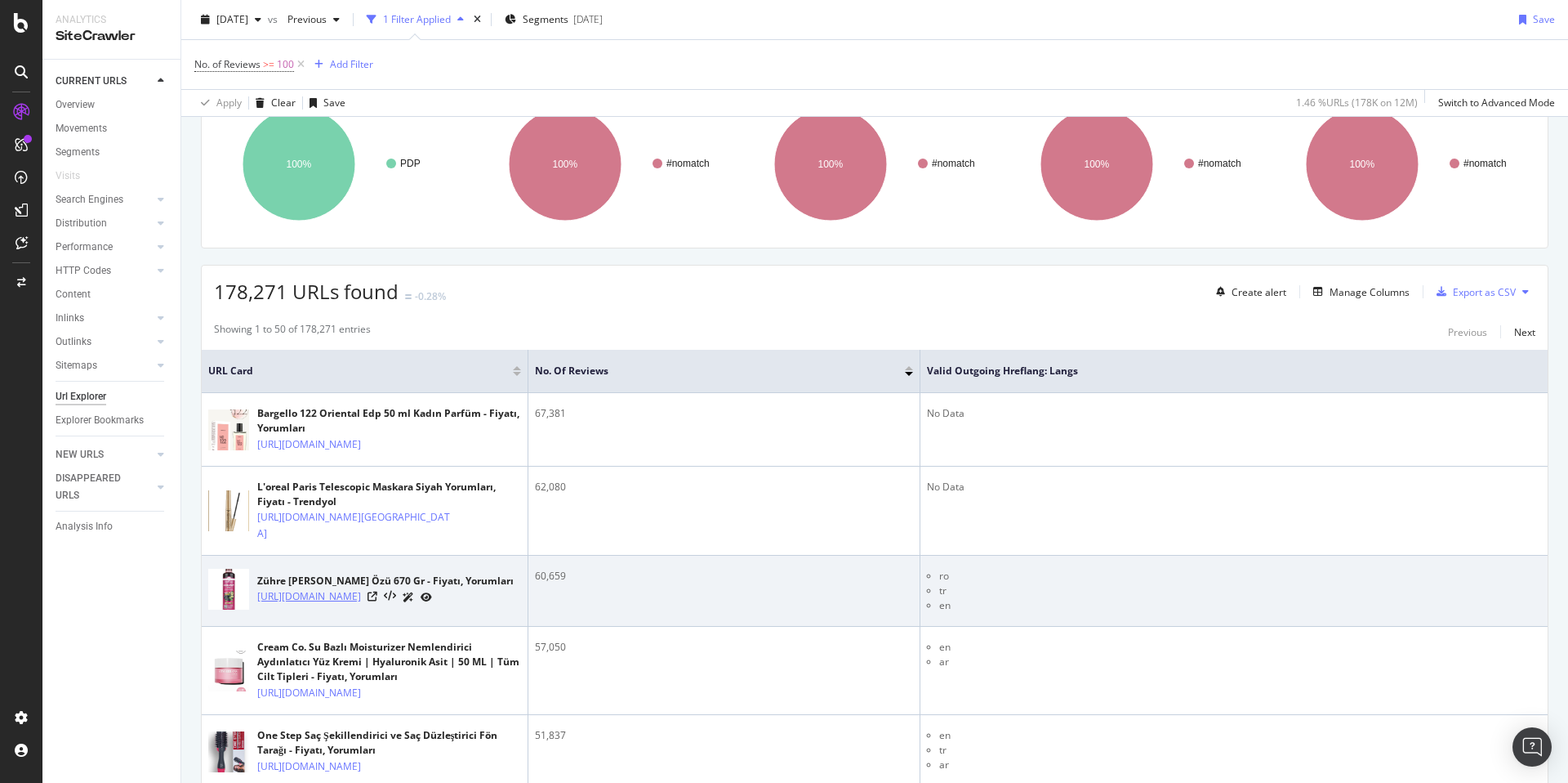
copy link "[URL][DOMAIN_NAME]"
